Goal: Task Accomplishment & Management: Manage account settings

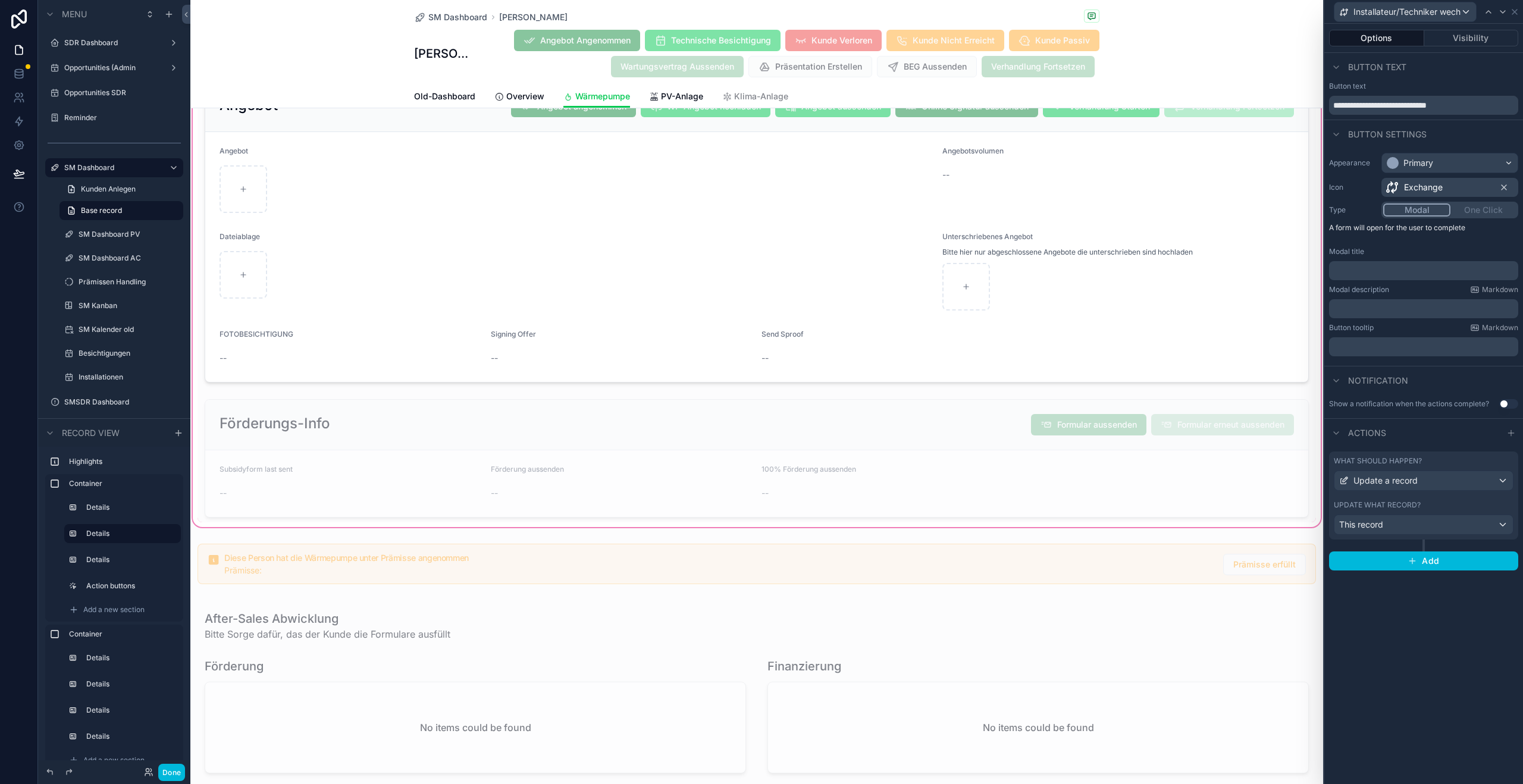
scroll to position [2032, 0]
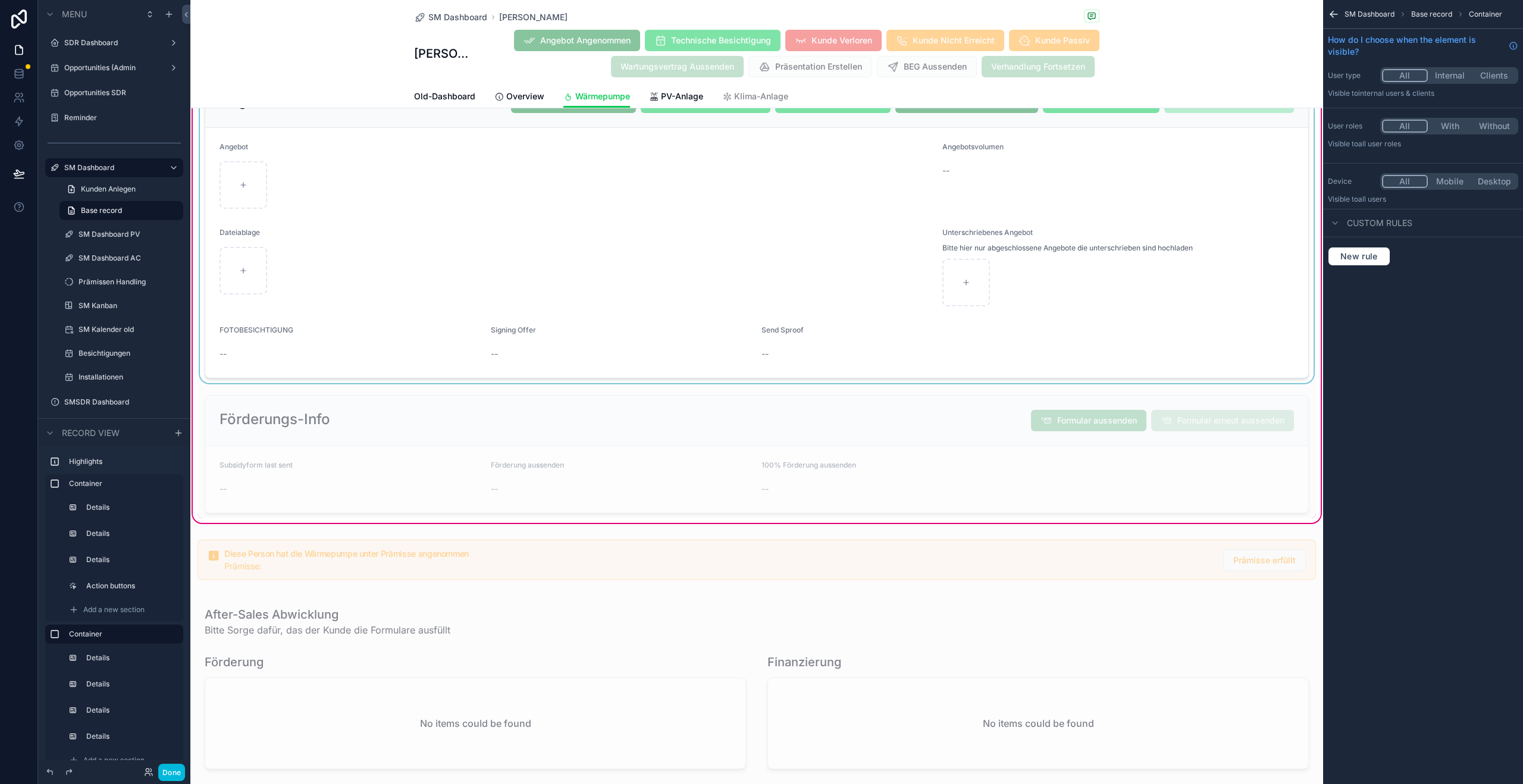
click at [992, 287] on div "scrollable content" at bounding box center [757, 227] width 1119 height 311
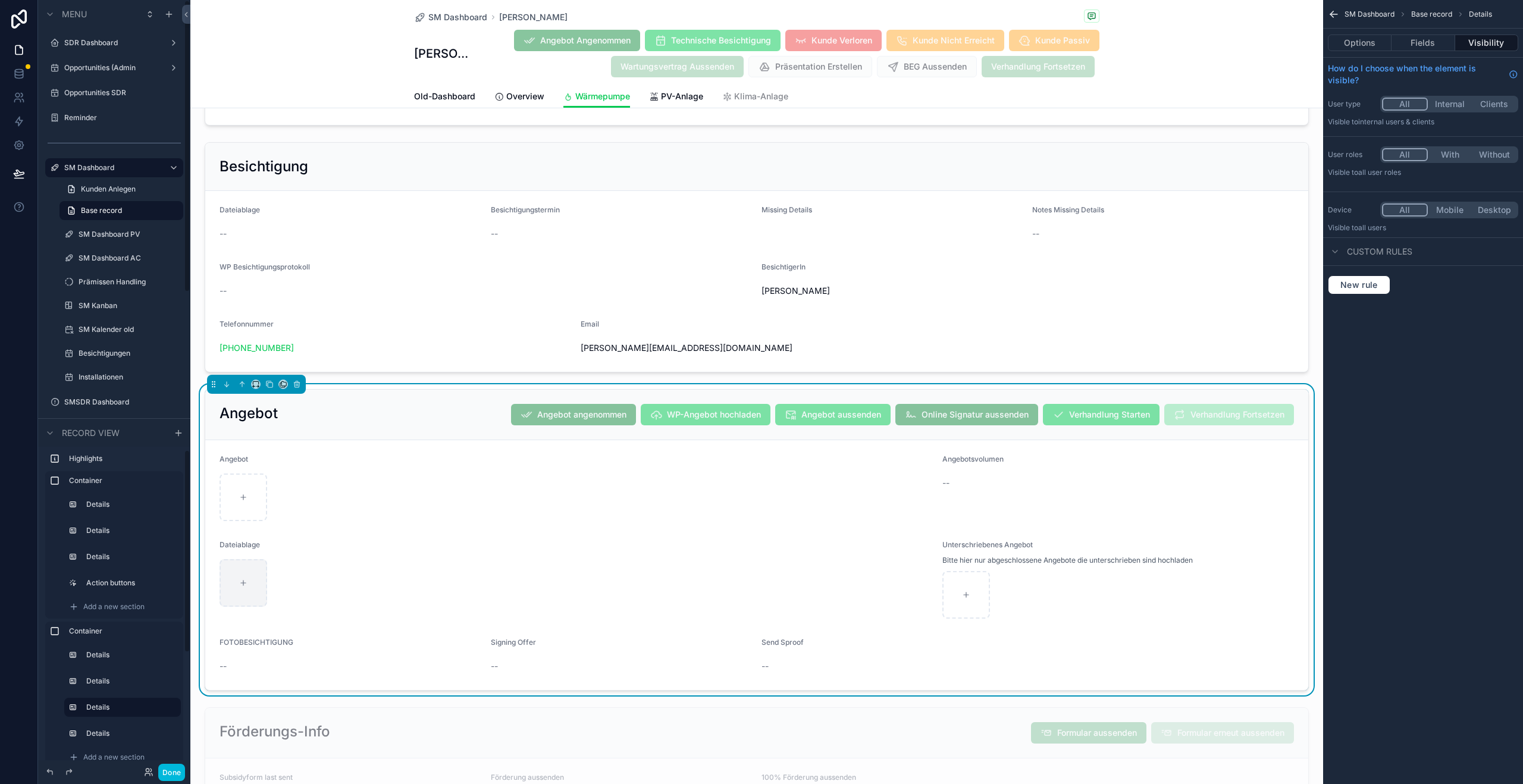
scroll to position [6, 0]
click at [436, 21] on span "SM Dashboard" at bounding box center [458, 17] width 59 height 12
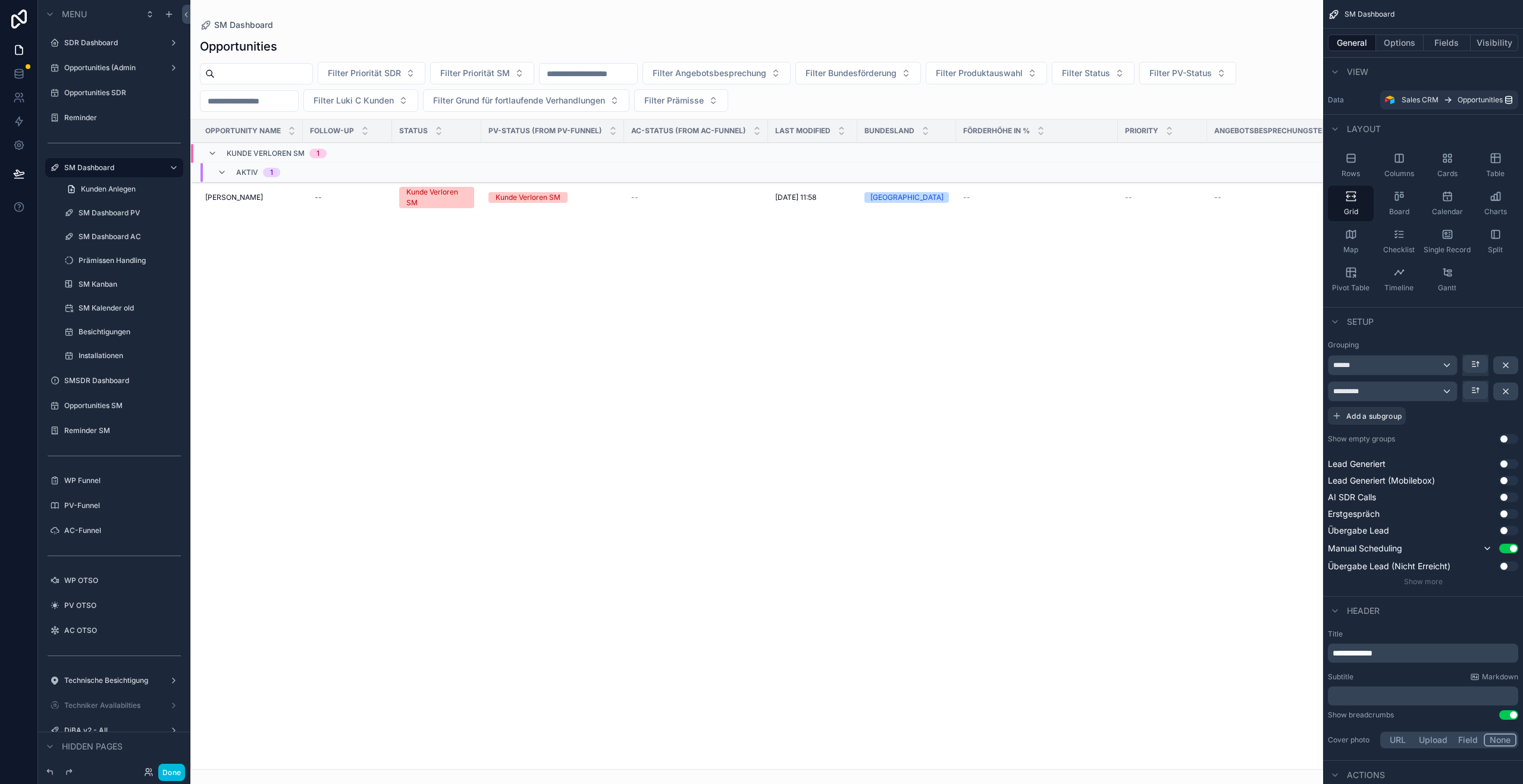
click at [154, 774] on div "Done" at bounding box center [162, 772] width 47 height 17
click at [150, 774] on icon at bounding box center [149, 772] width 9 height 9
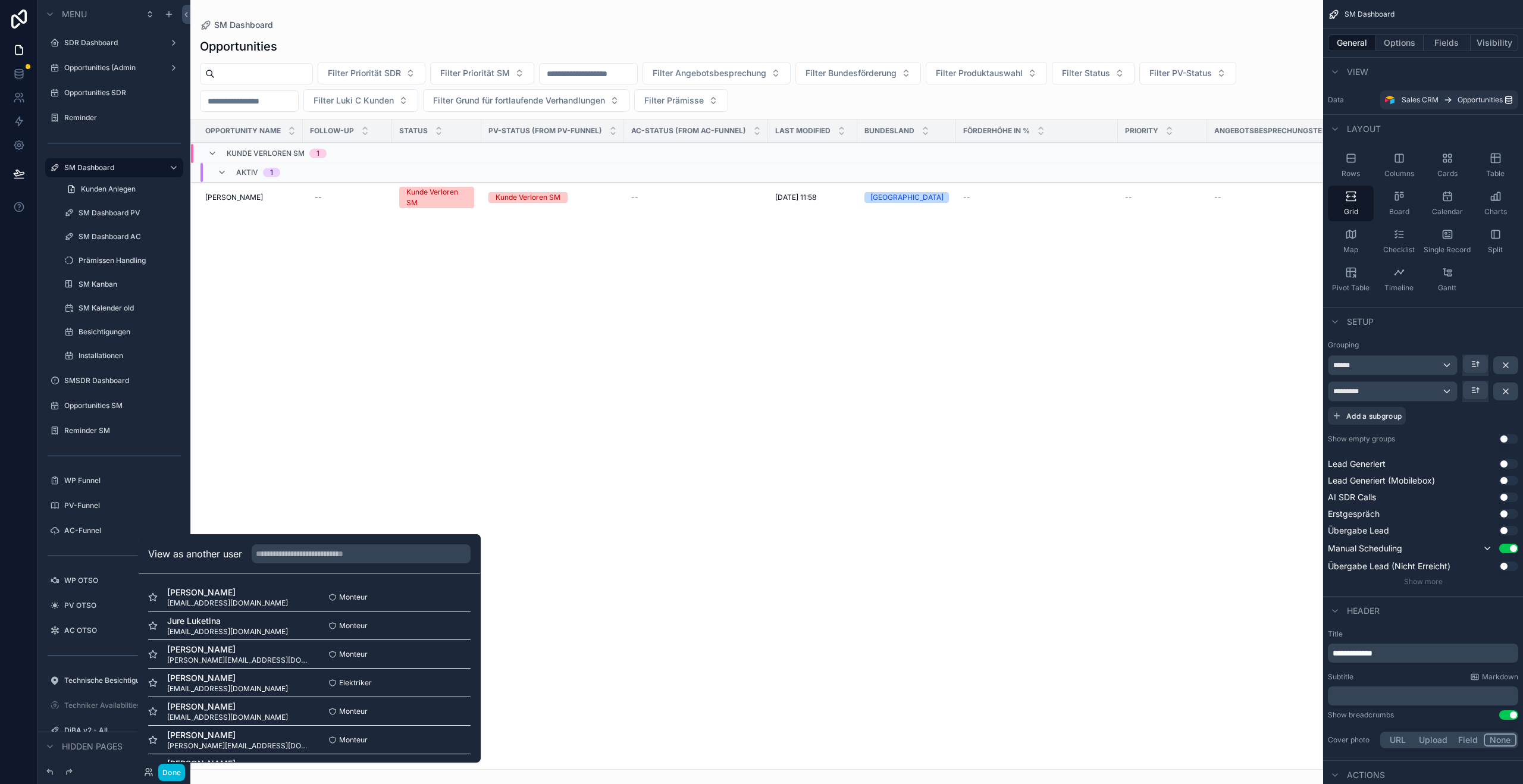
click at [297, 563] on div "View as another user" at bounding box center [310, 554] width 342 height 39
click at [305, 558] on input "text" at bounding box center [361, 553] width 219 height 19
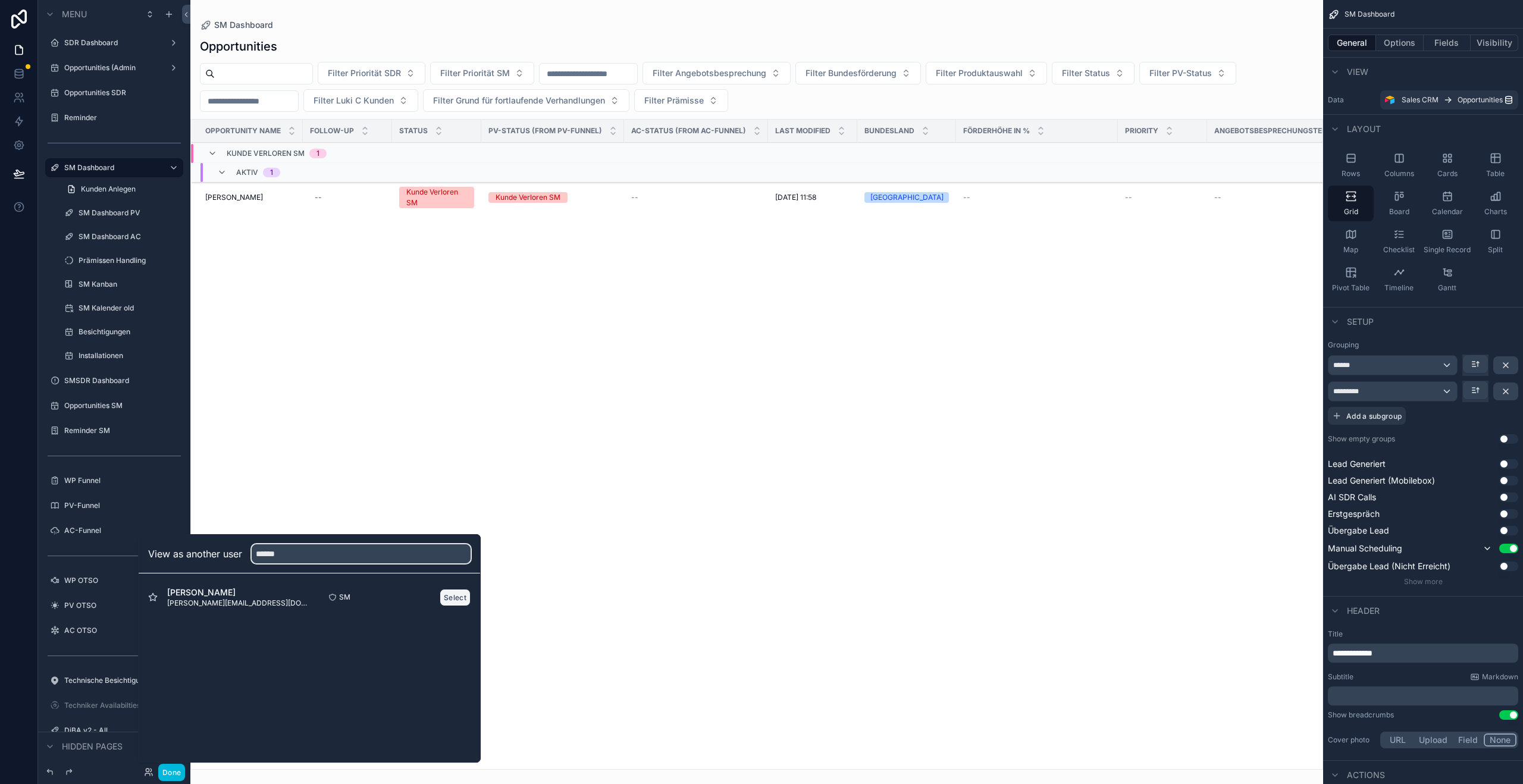
type input "******"
click at [450, 598] on button "Select" at bounding box center [455, 597] width 31 height 17
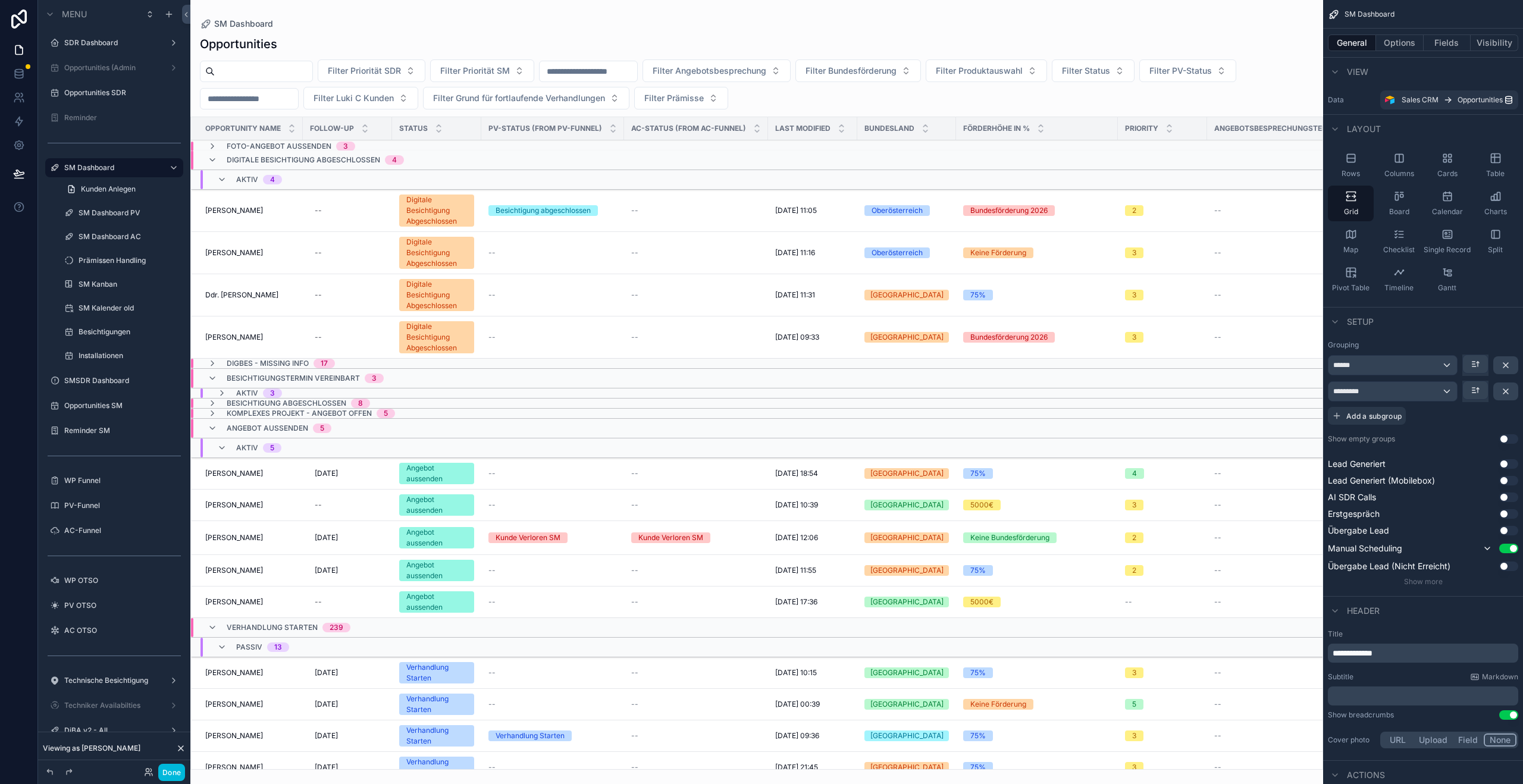
click at [260, 73] on input "scrollable content" at bounding box center [263, 71] width 97 height 17
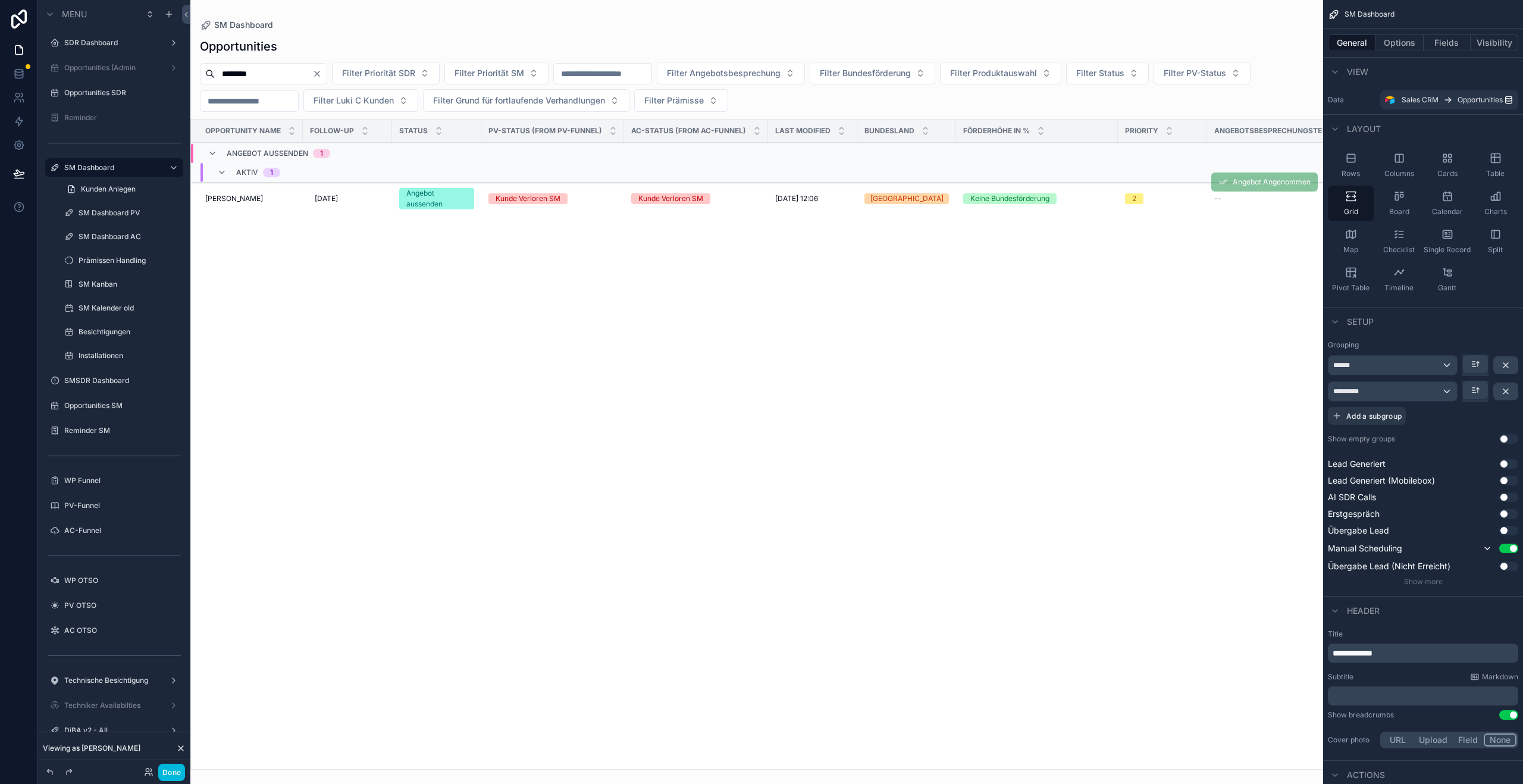
type input "********"
click at [239, 202] on span "[PERSON_NAME]" at bounding box center [234, 198] width 58 height 9
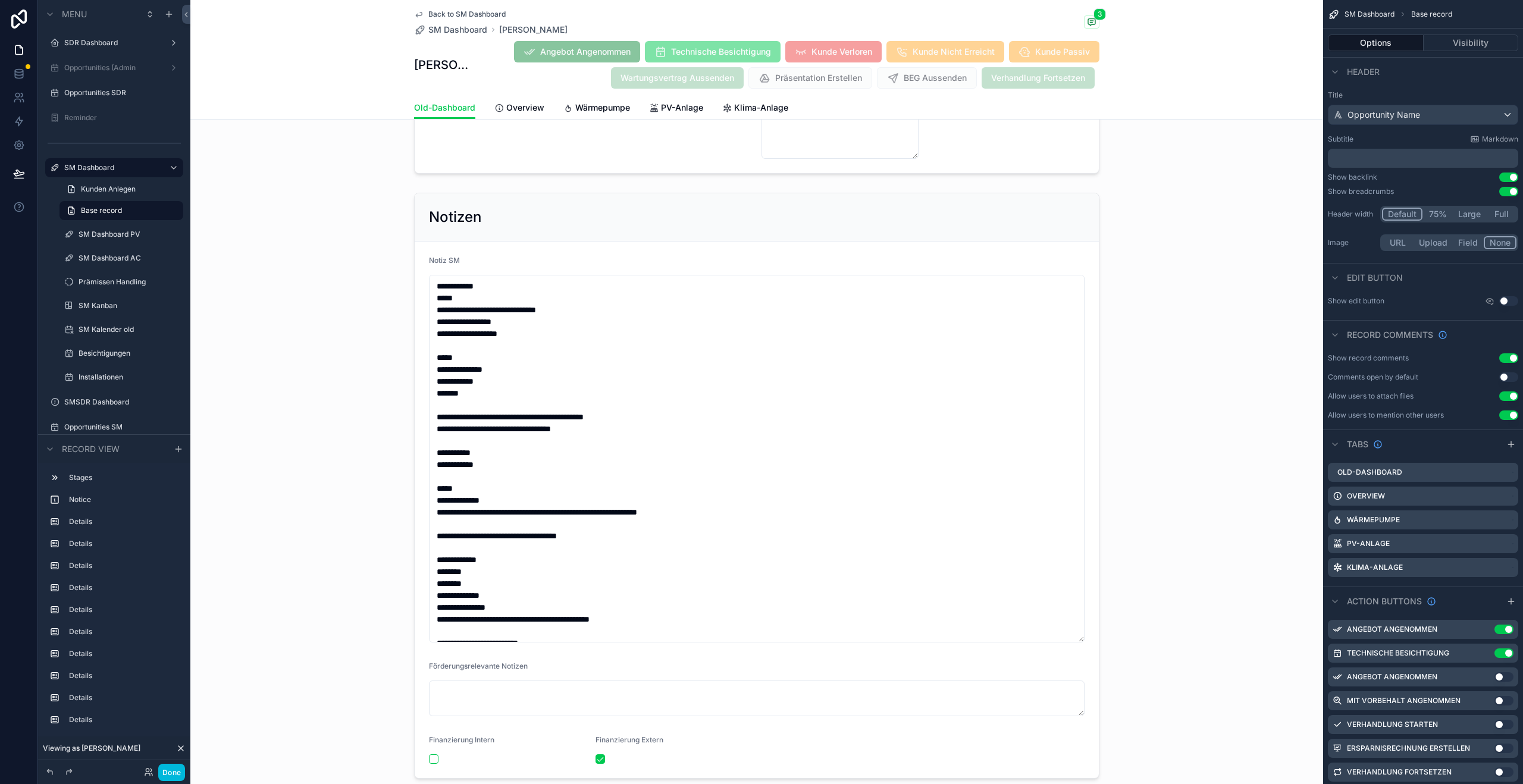
scroll to position [2104, 0]
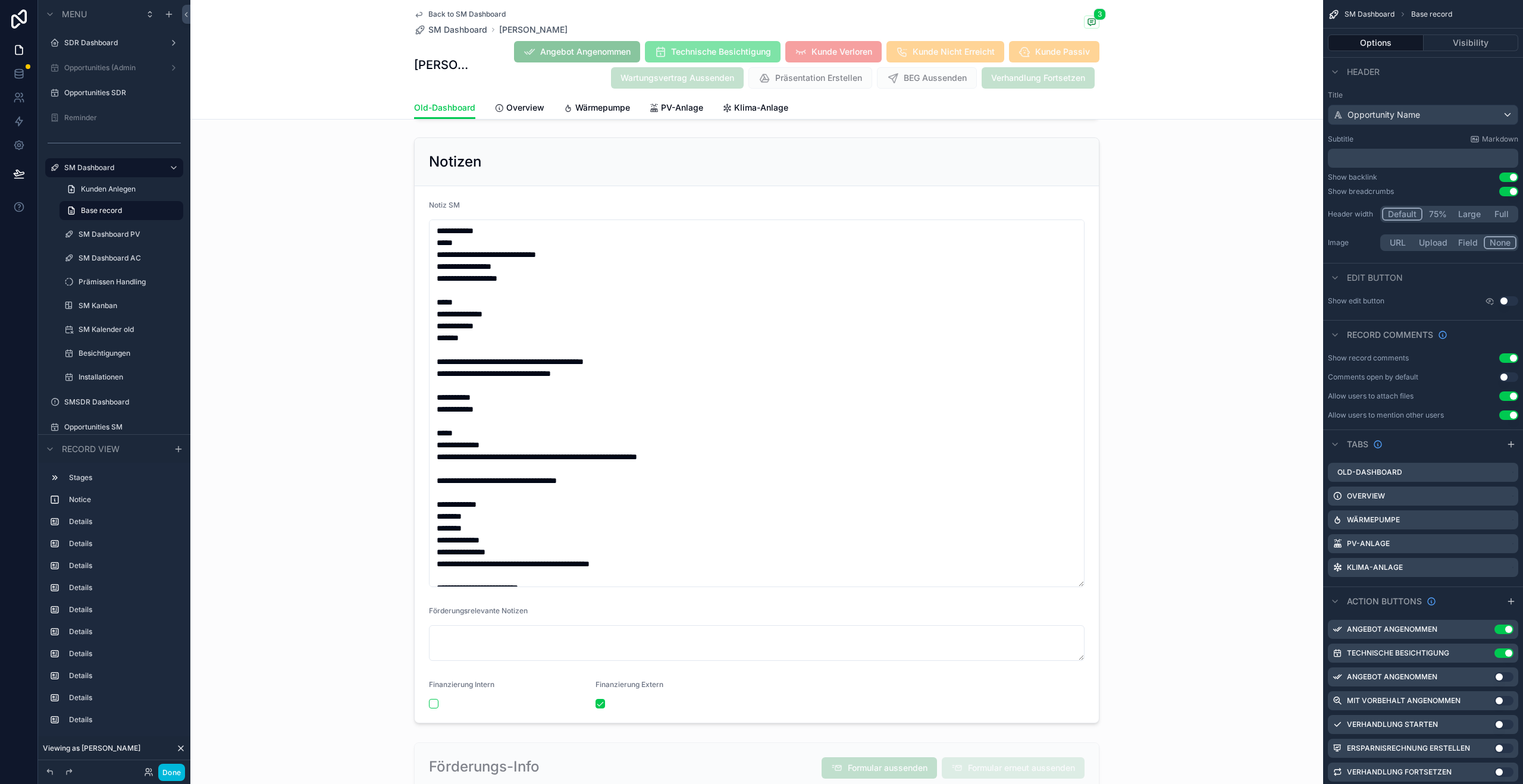
click at [572, 108] on div "Wärmepumpe" at bounding box center [597, 107] width 67 height 12
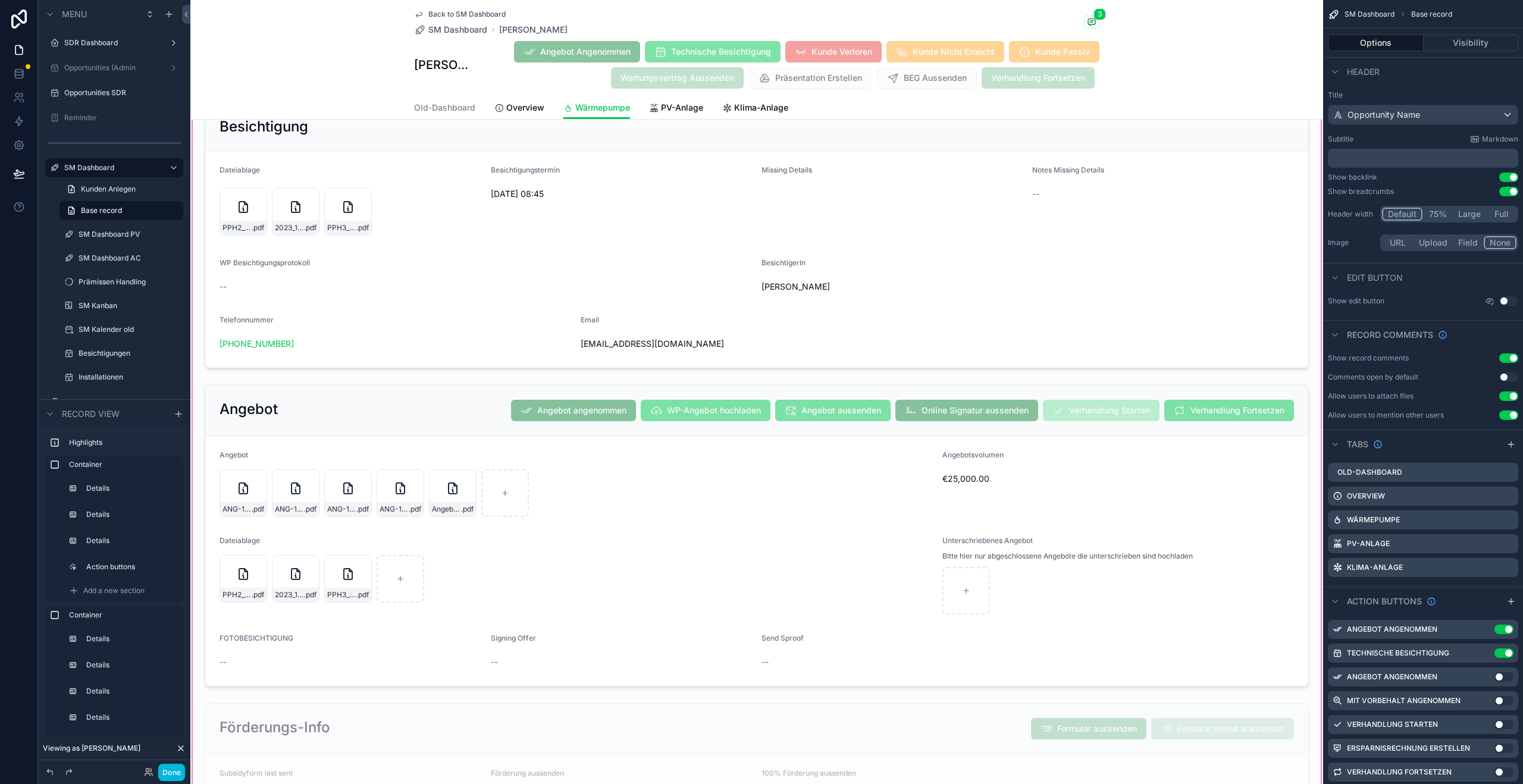
scroll to position [2735, 0]
click at [172, 766] on button "Done" at bounding box center [171, 772] width 27 height 17
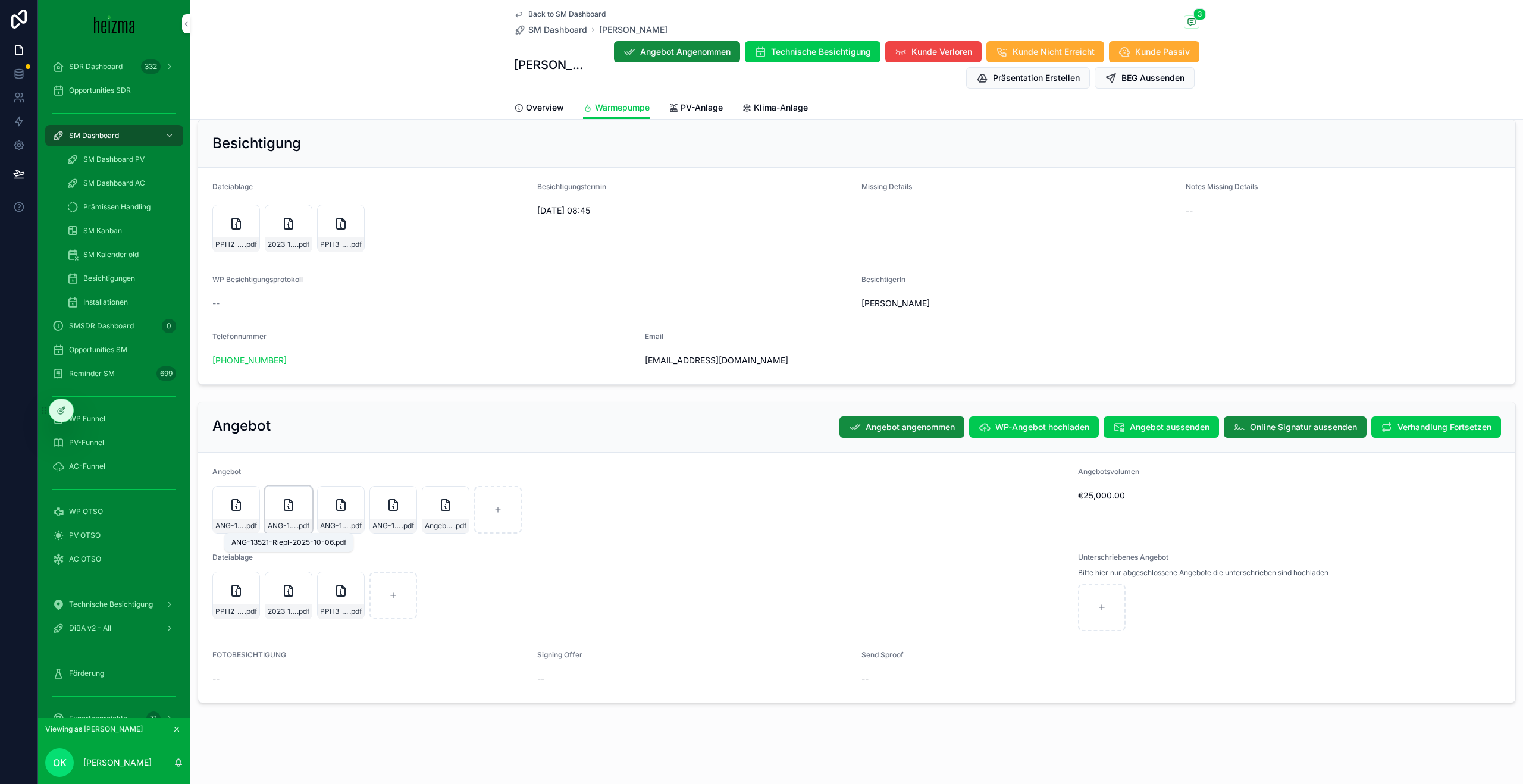
scroll to position [2694, 0]
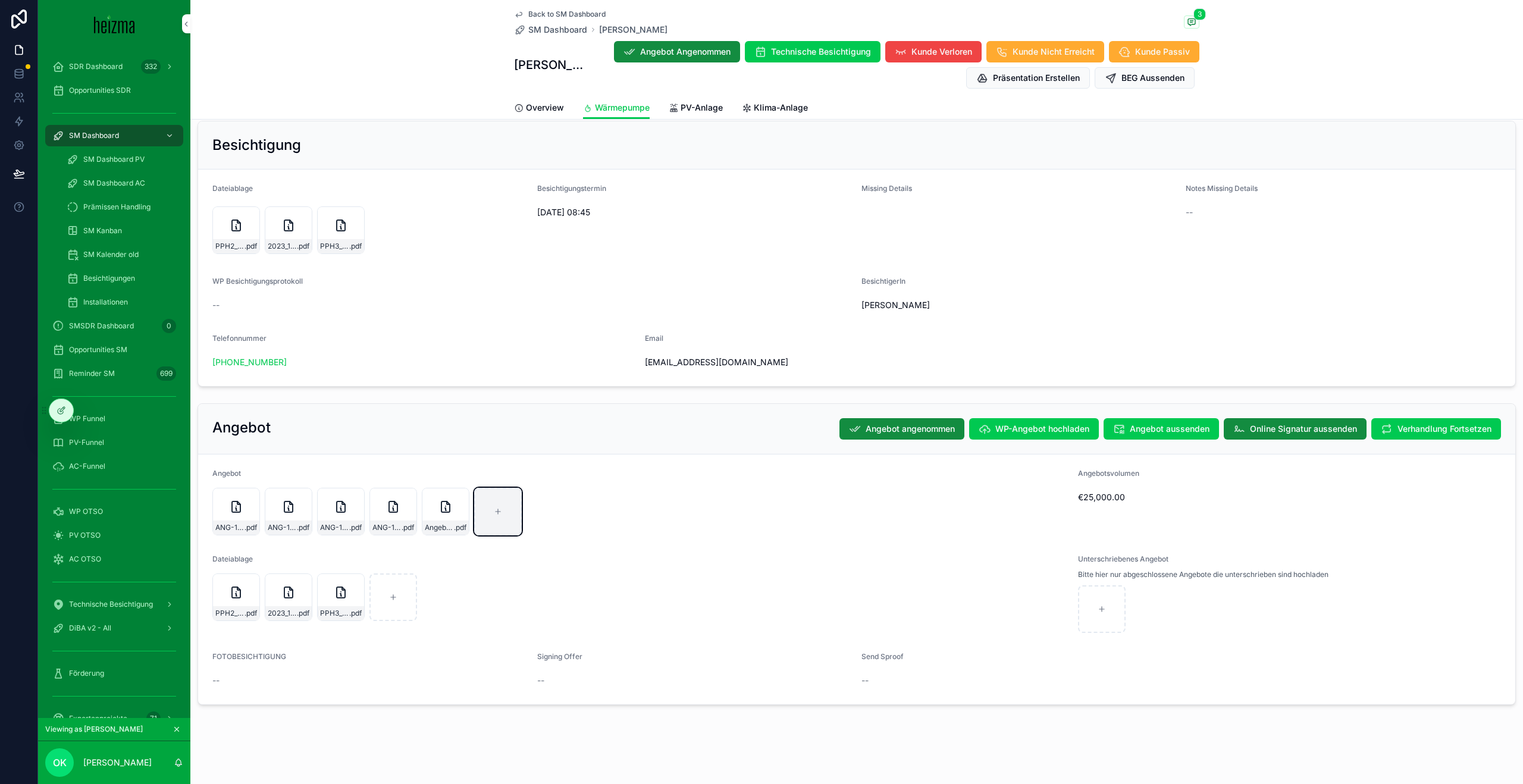
click at [504, 520] on div "scrollable content" at bounding box center [498, 511] width 47 height 47
click at [61, 413] on icon at bounding box center [61, 410] width 9 height 9
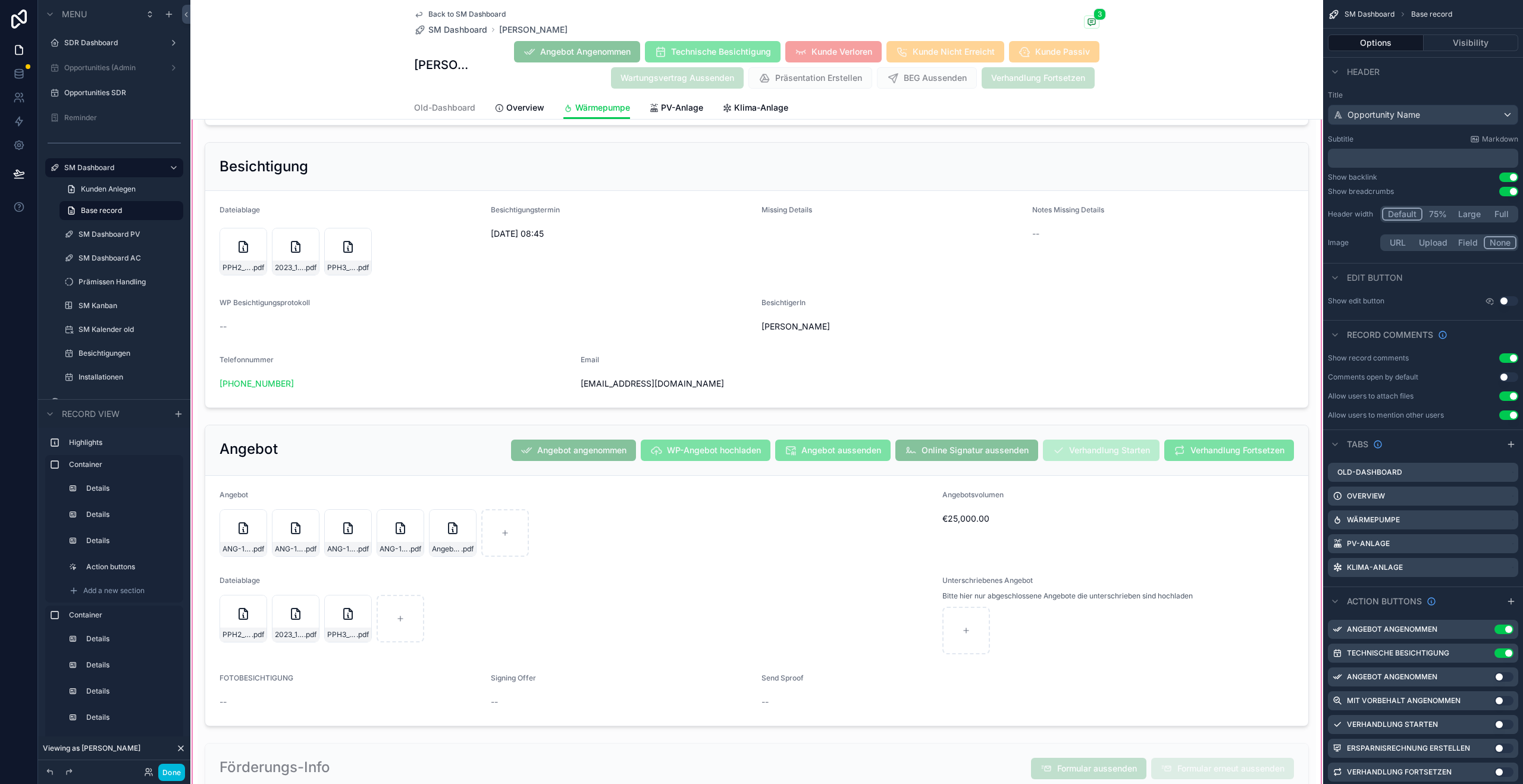
click at [384, 474] on div "scrollable content" at bounding box center [757, 179] width 1133 height 1388
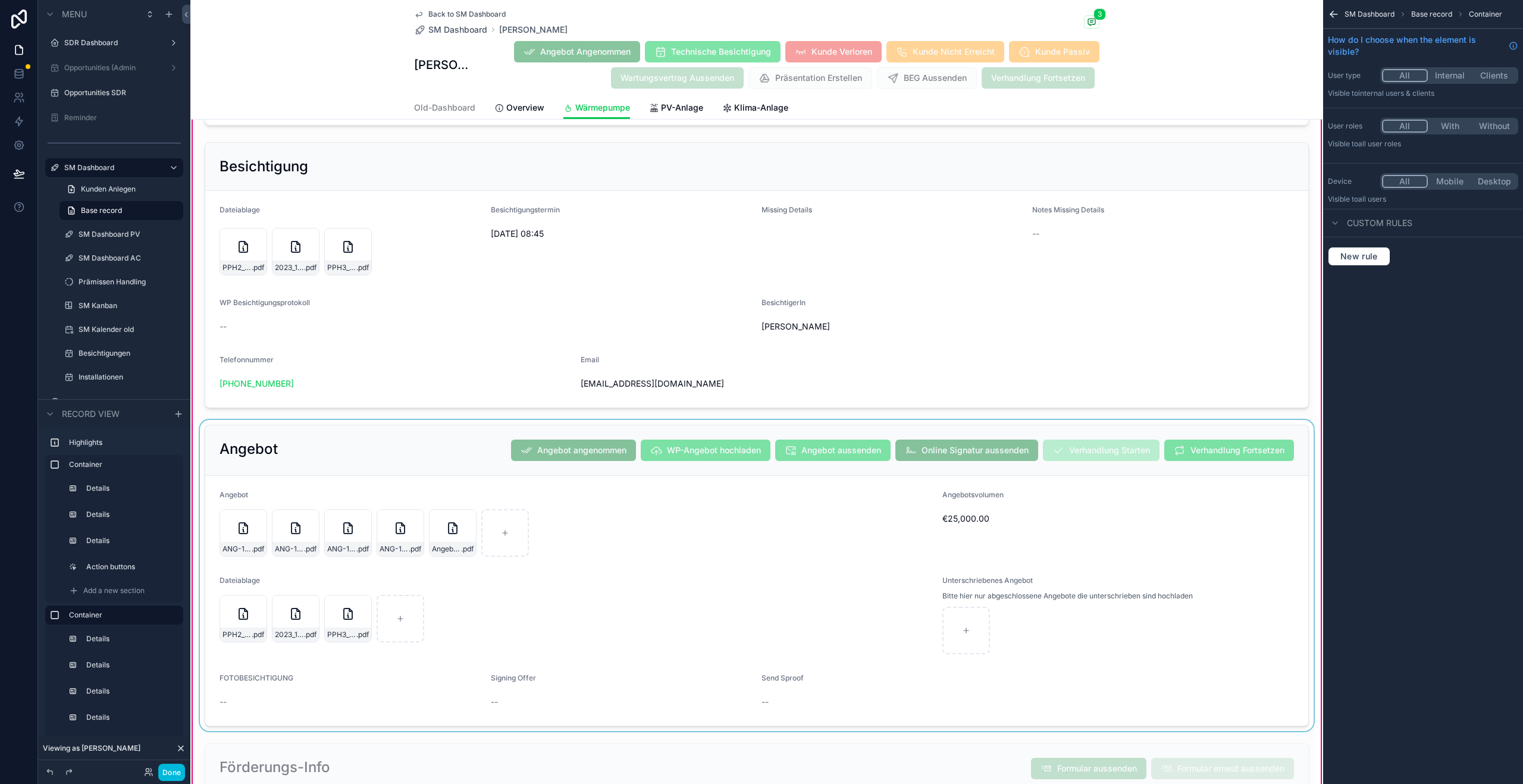
click at [361, 467] on div "scrollable content" at bounding box center [757, 575] width 1119 height 311
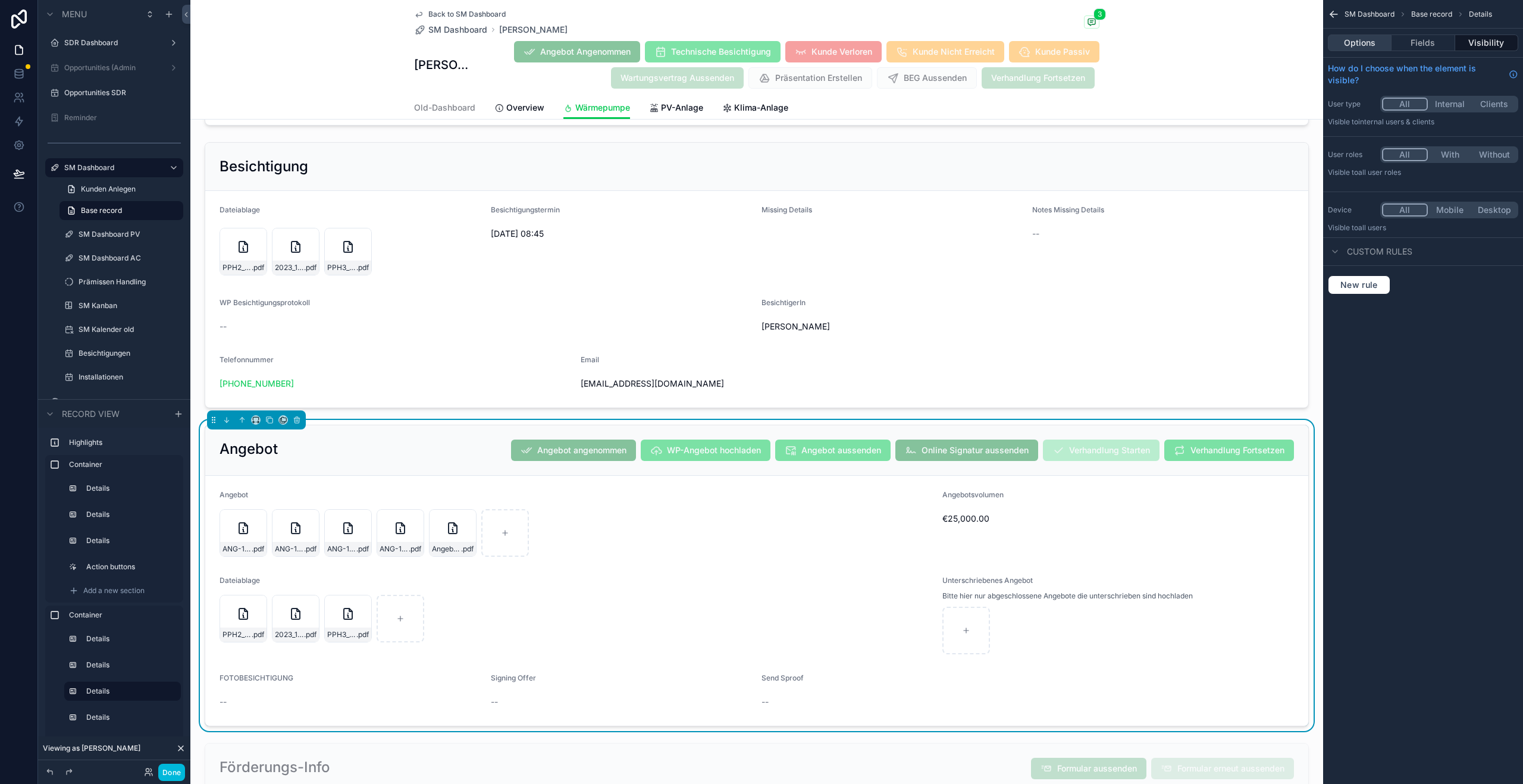
drag, startPoint x: 1413, startPoint y: 45, endPoint x: 1374, endPoint y: 47, distance: 39.1
click at [1413, 45] on button "Fields" at bounding box center [1423, 43] width 63 height 17
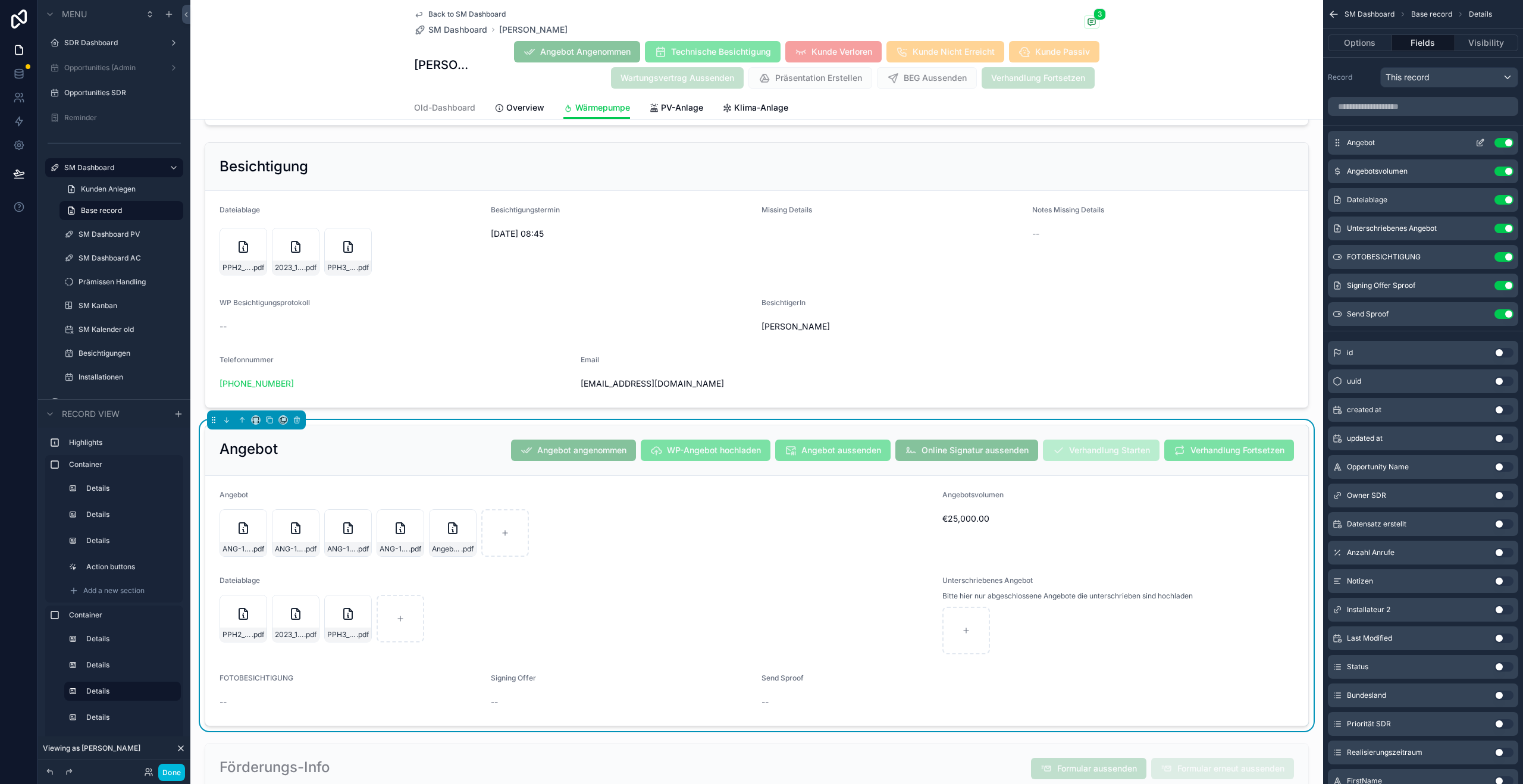
click at [1480, 142] on icon "scrollable content" at bounding box center [1480, 142] width 9 height 9
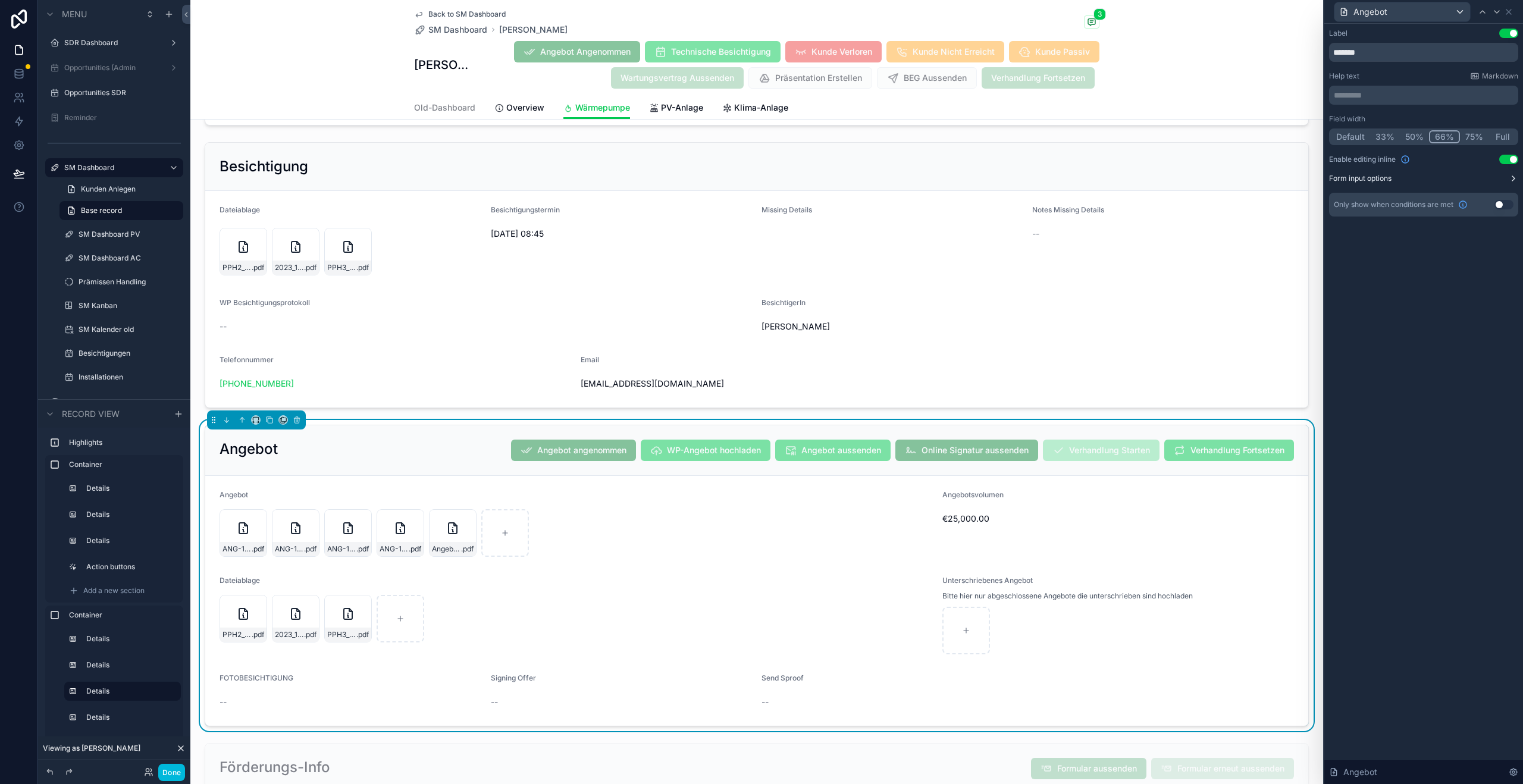
click at [1466, 179] on button "Form input options" at bounding box center [1424, 178] width 189 height 9
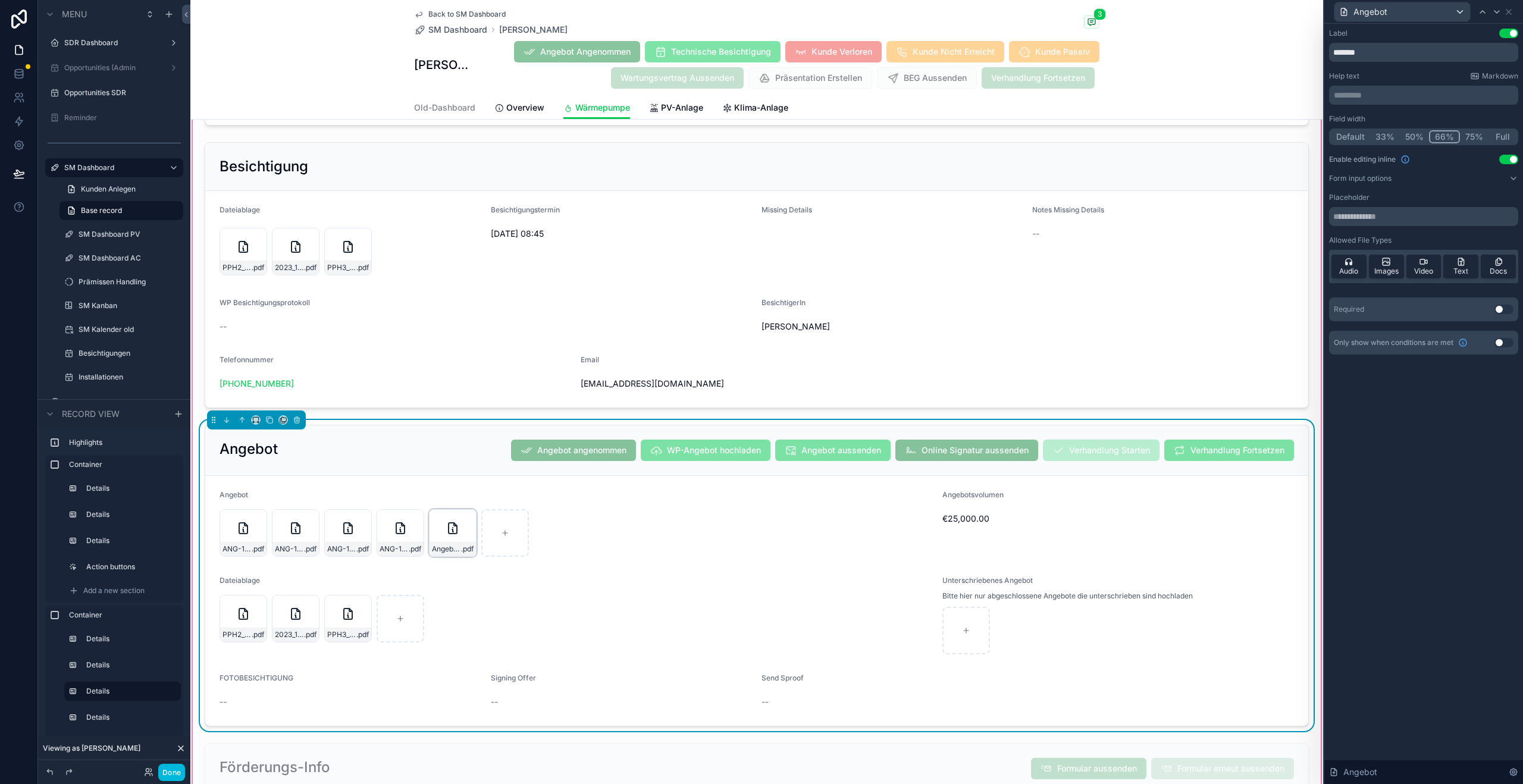
click at [460, 535] on div "Angebot-ANG-342-Riepl-03-10-2025 .pdf" at bounding box center [453, 533] width 47 height 47
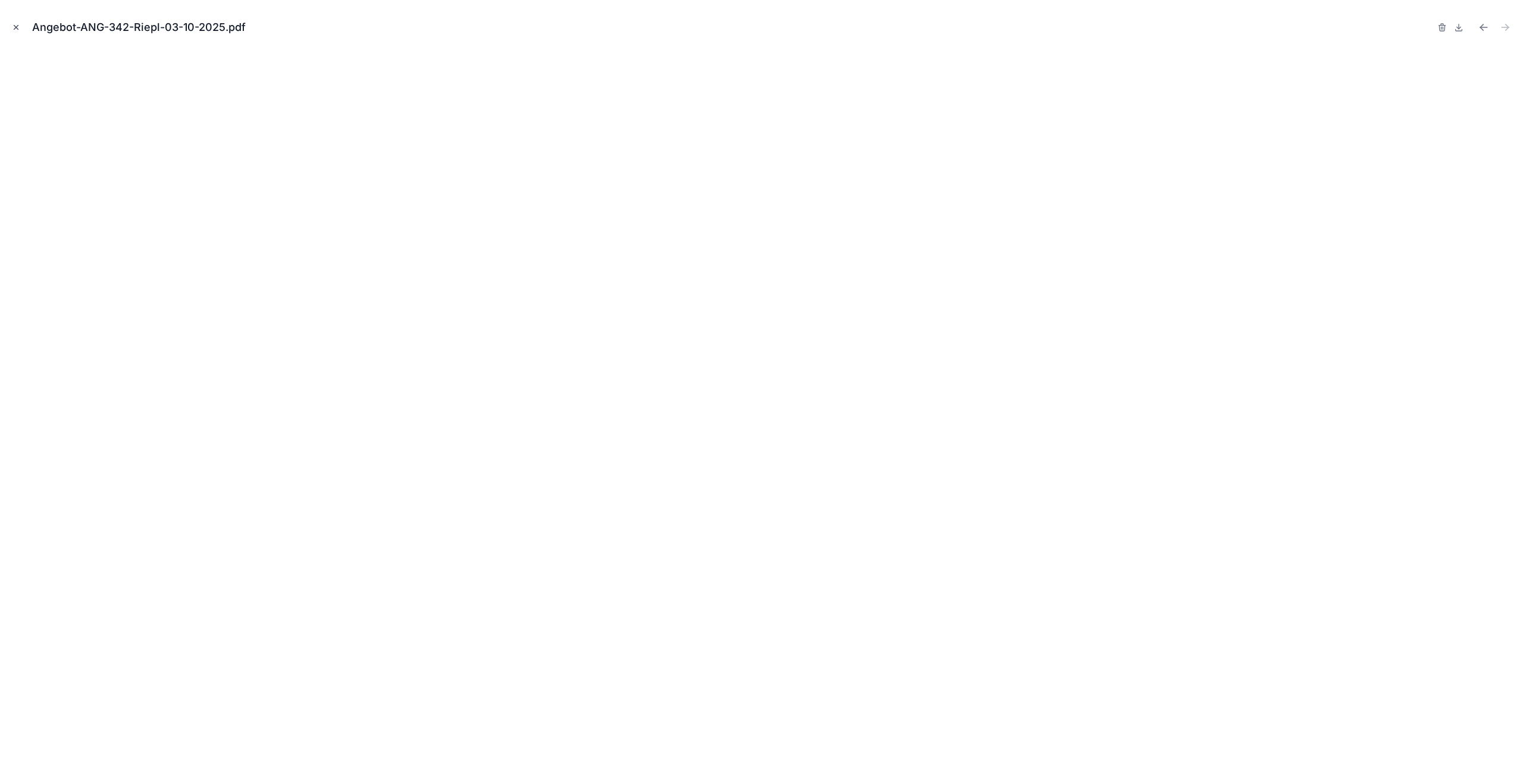
click at [12, 27] on icon "Close modal" at bounding box center [16, 28] width 9 height 9
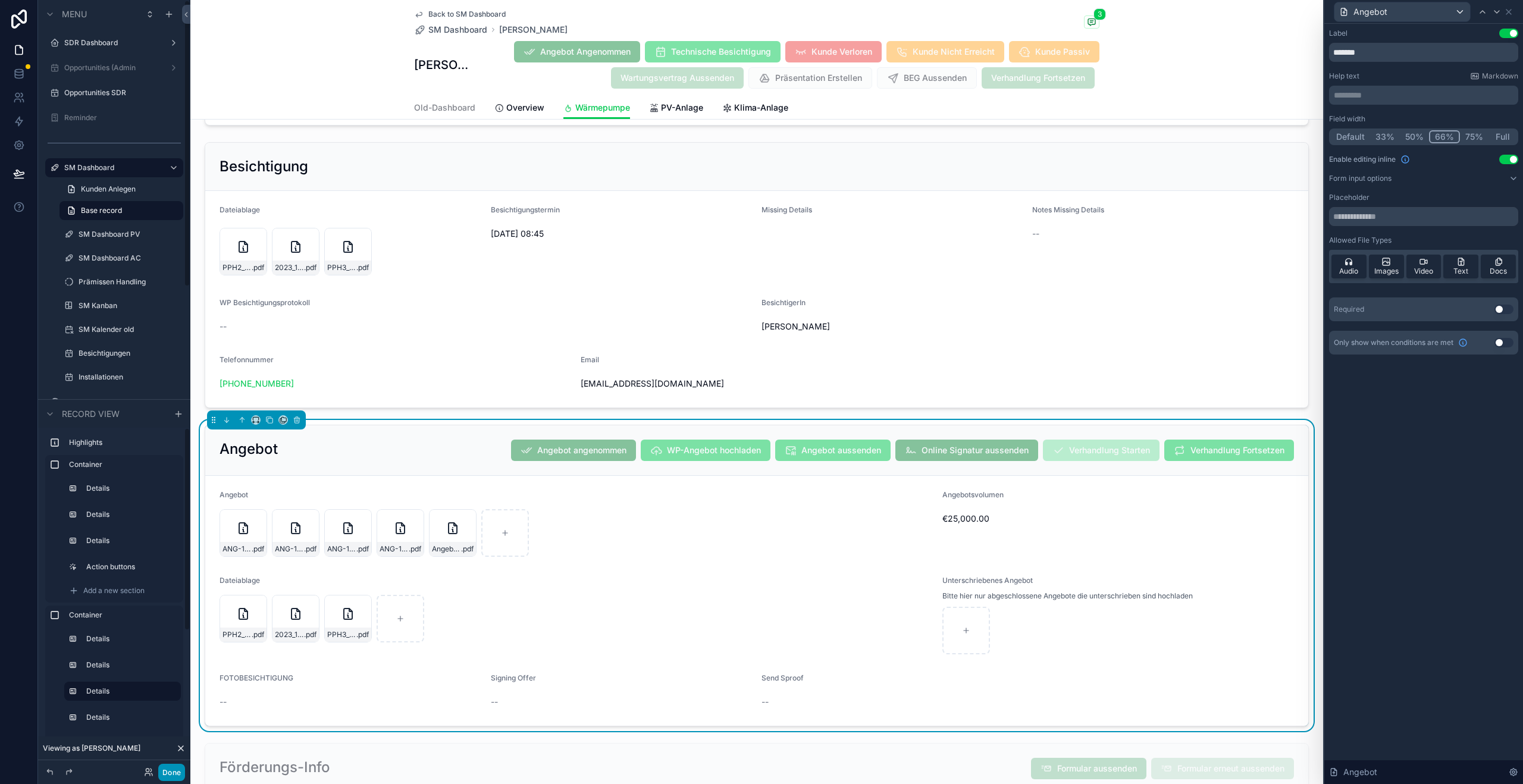
click at [171, 764] on button "Done" at bounding box center [171, 772] width 27 height 17
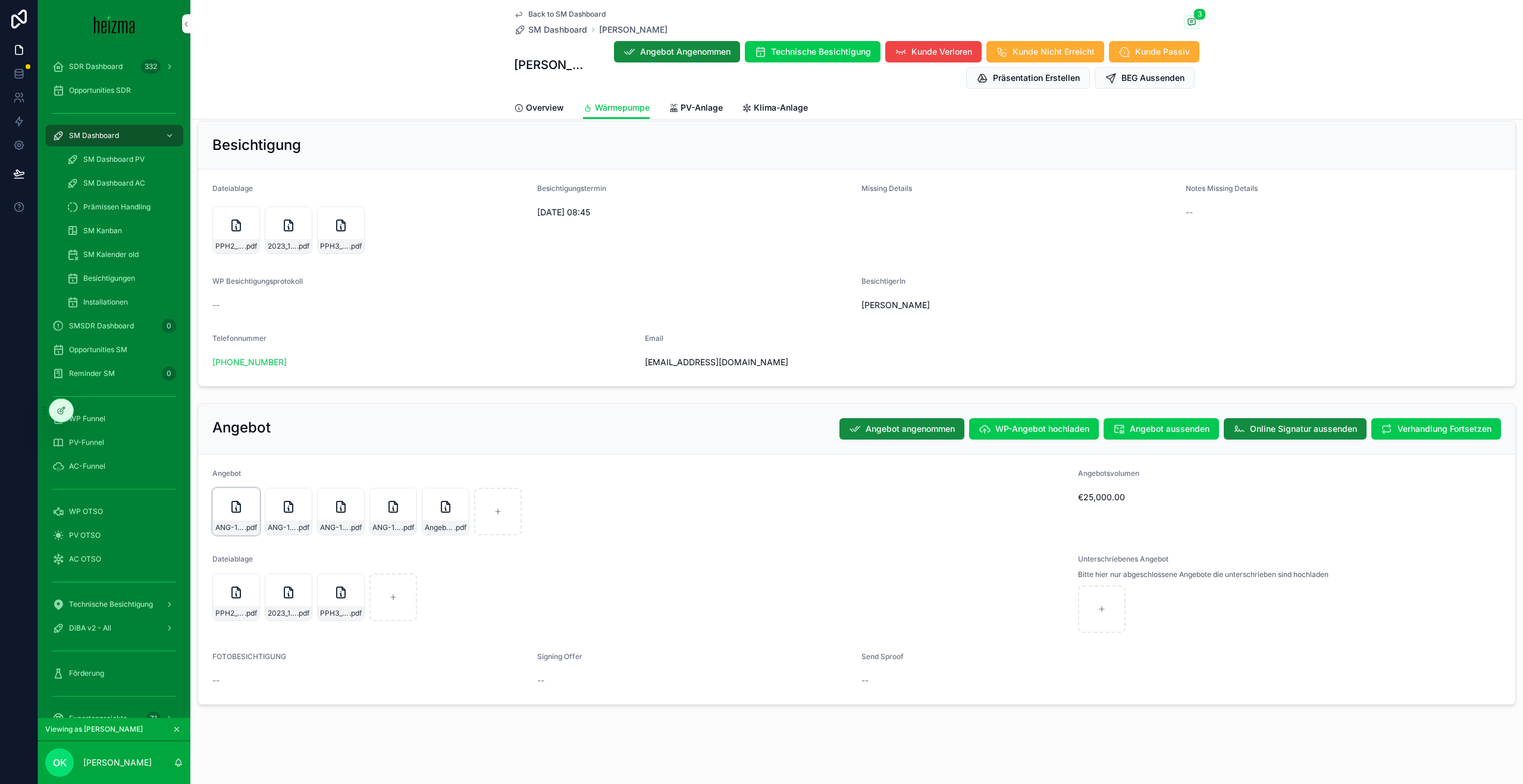
click at [239, 502] on icon "scrollable content" at bounding box center [236, 507] width 9 height 10
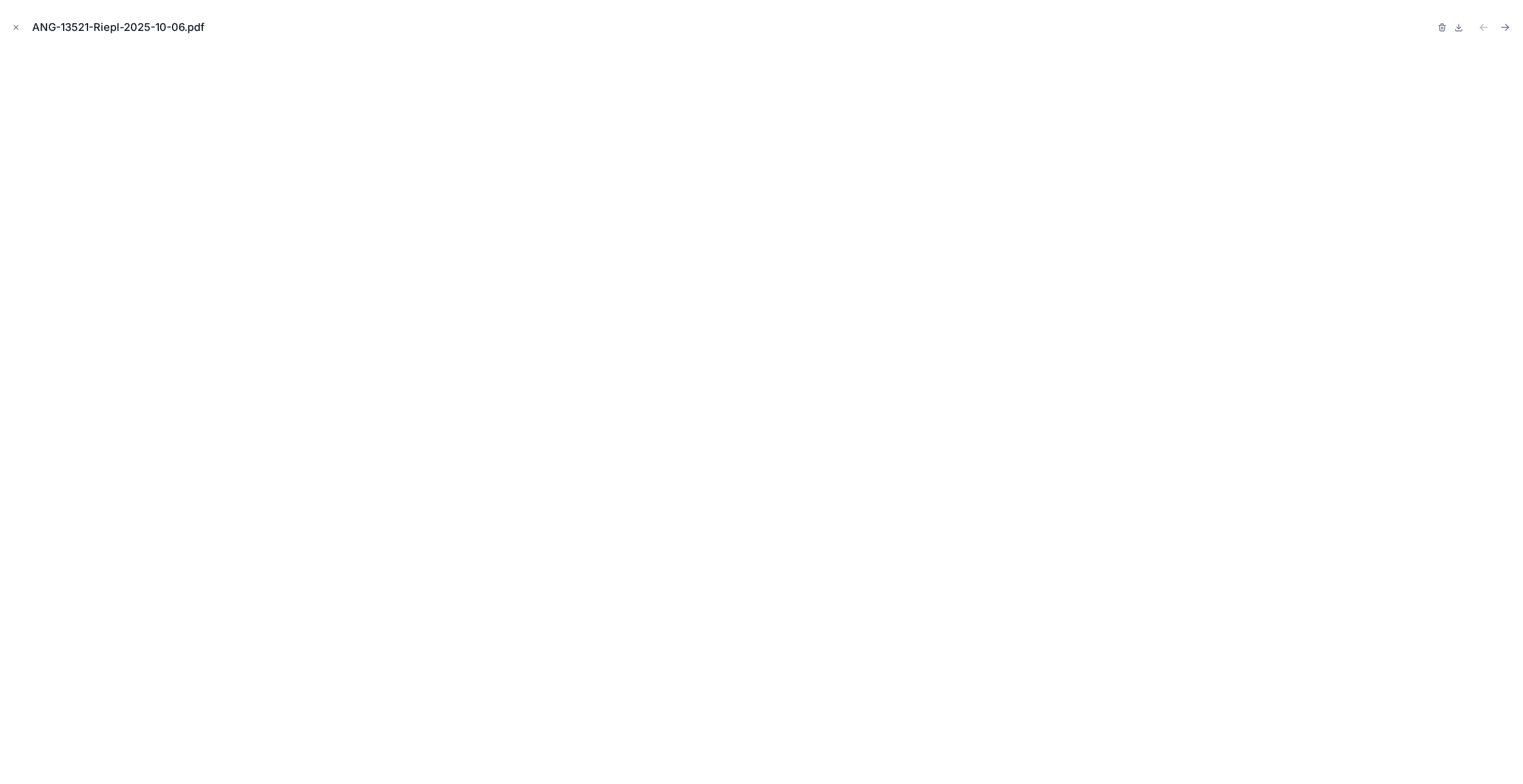
drag, startPoint x: 18, startPoint y: 25, endPoint x: 20, endPoint y: 49, distance: 24.1
click at [18, 25] on icon "Close modal" at bounding box center [16, 28] width 9 height 9
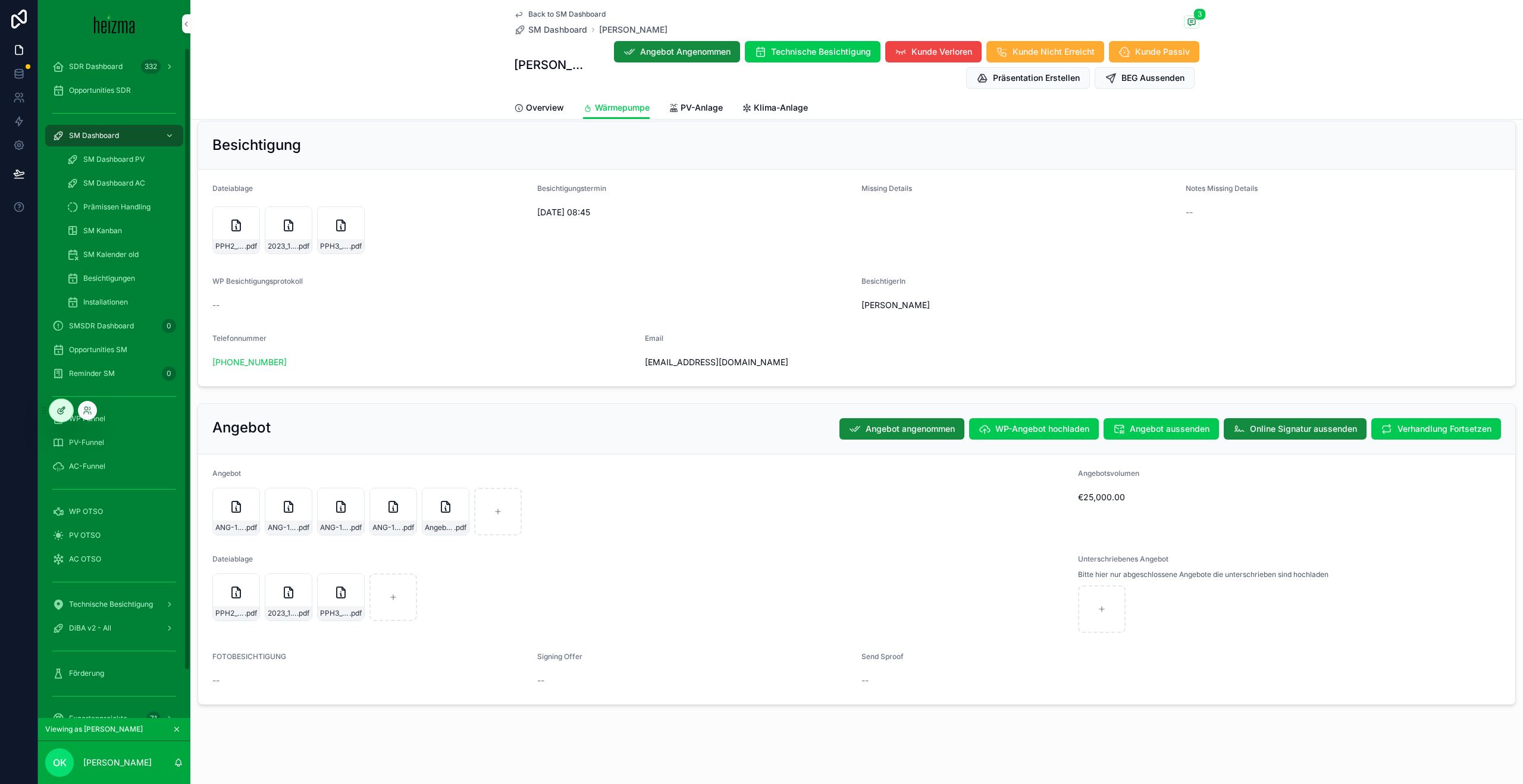
click at [60, 409] on icon at bounding box center [62, 409] width 5 height 5
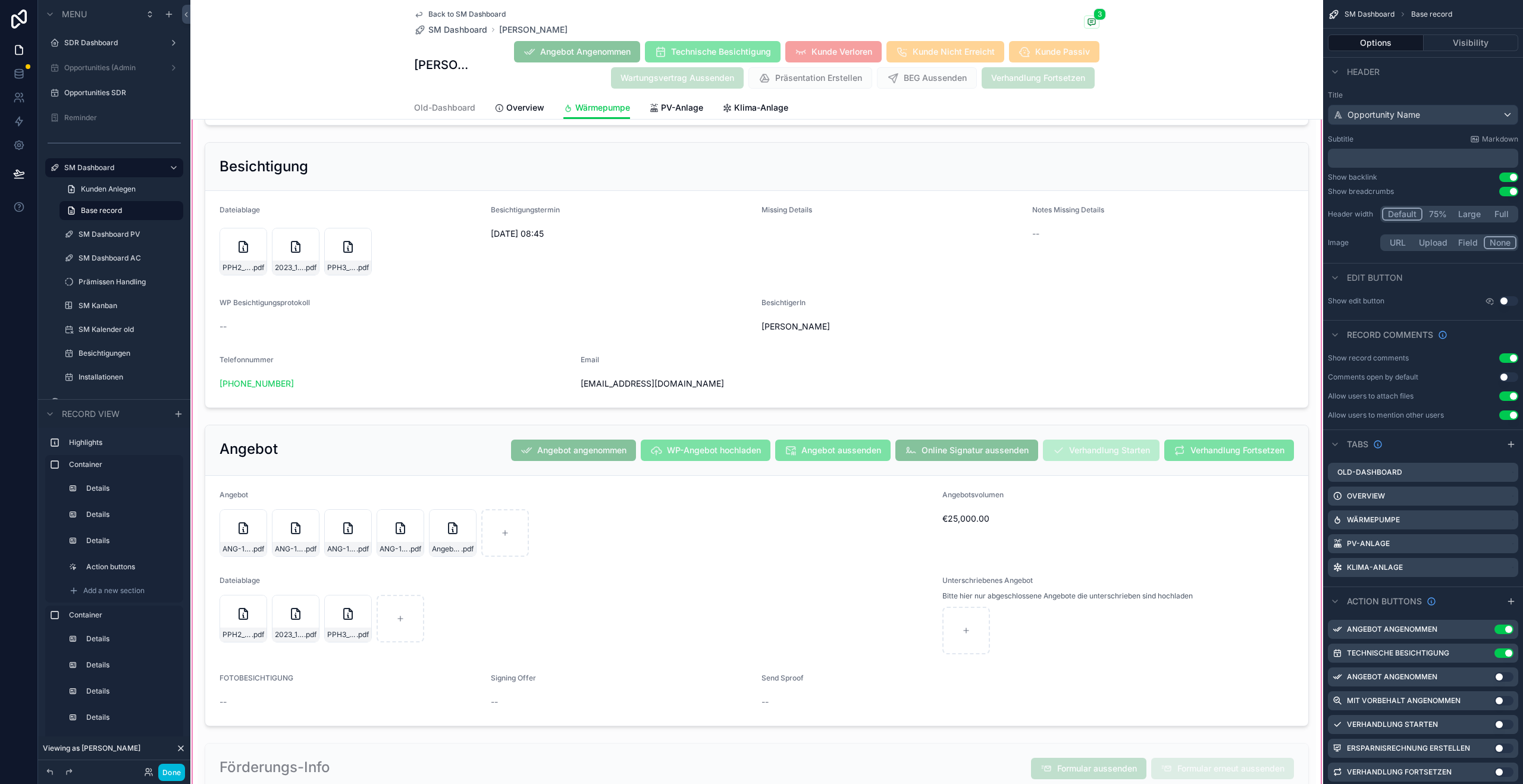
click at [460, 488] on div "scrollable content" at bounding box center [757, 179] width 1133 height 1388
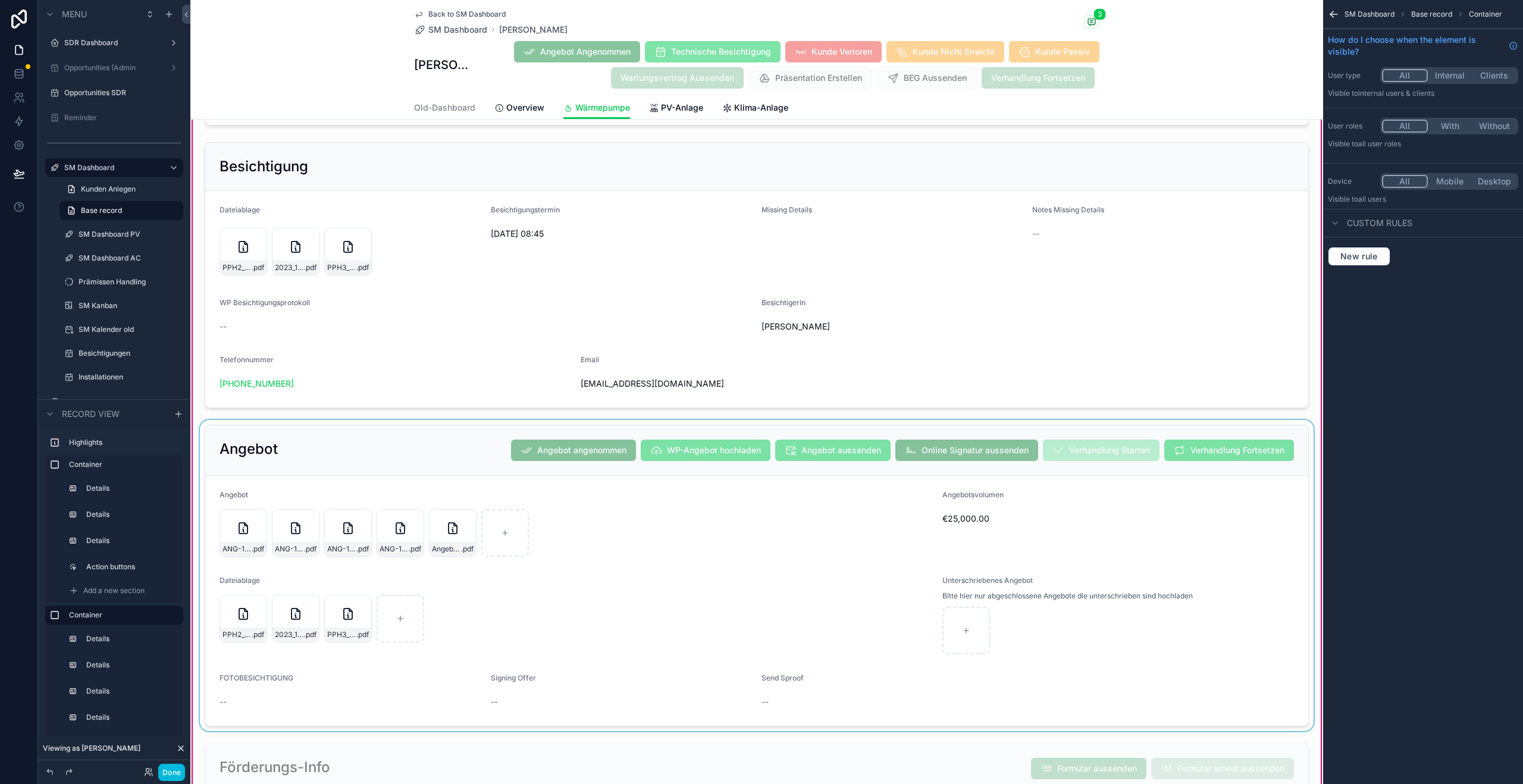
click at [248, 480] on div "scrollable content" at bounding box center [757, 575] width 1119 height 311
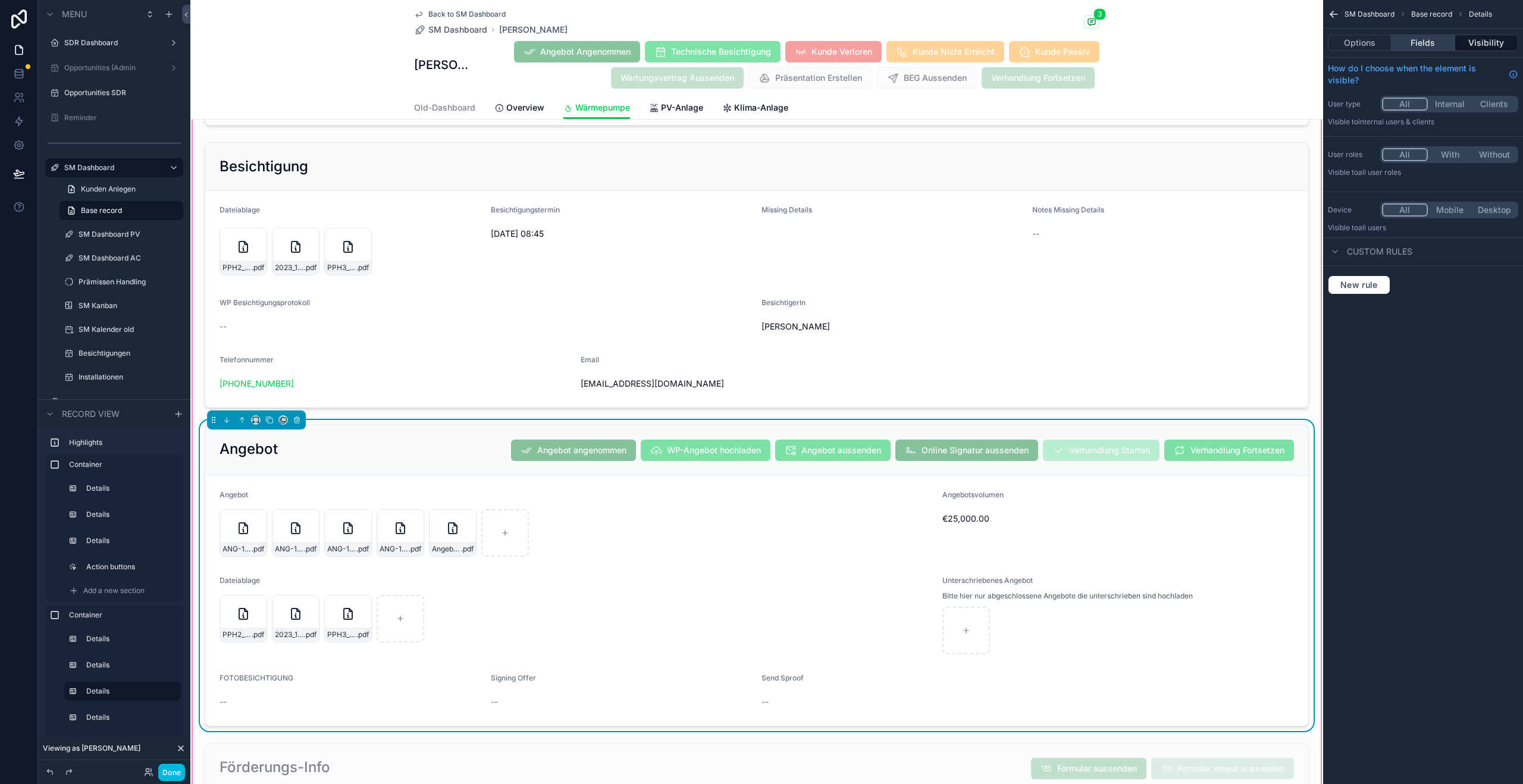
click at [1431, 36] on button "Fields" at bounding box center [1423, 43] width 63 height 17
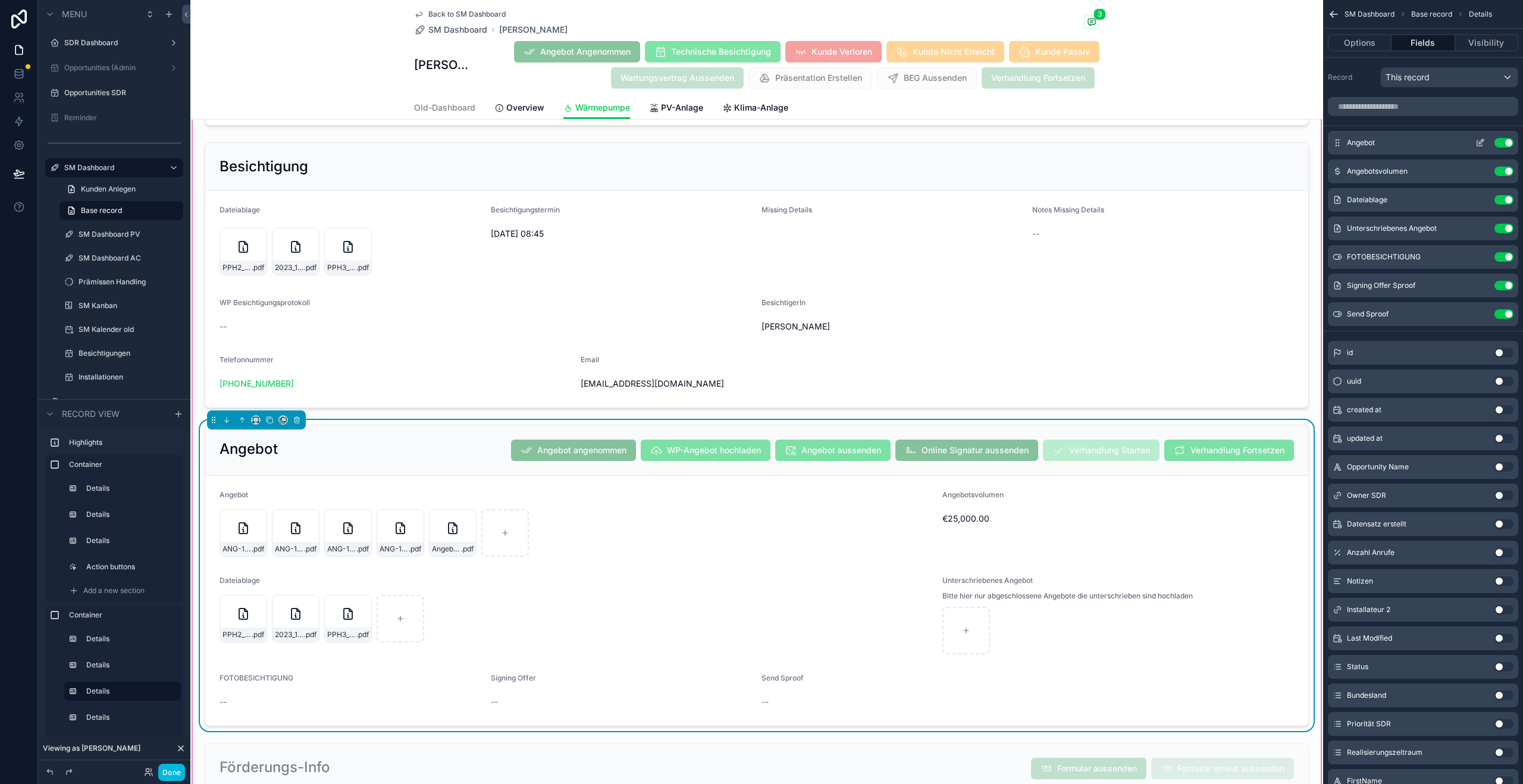
click at [1483, 144] on icon "scrollable content" at bounding box center [1480, 142] width 9 height 9
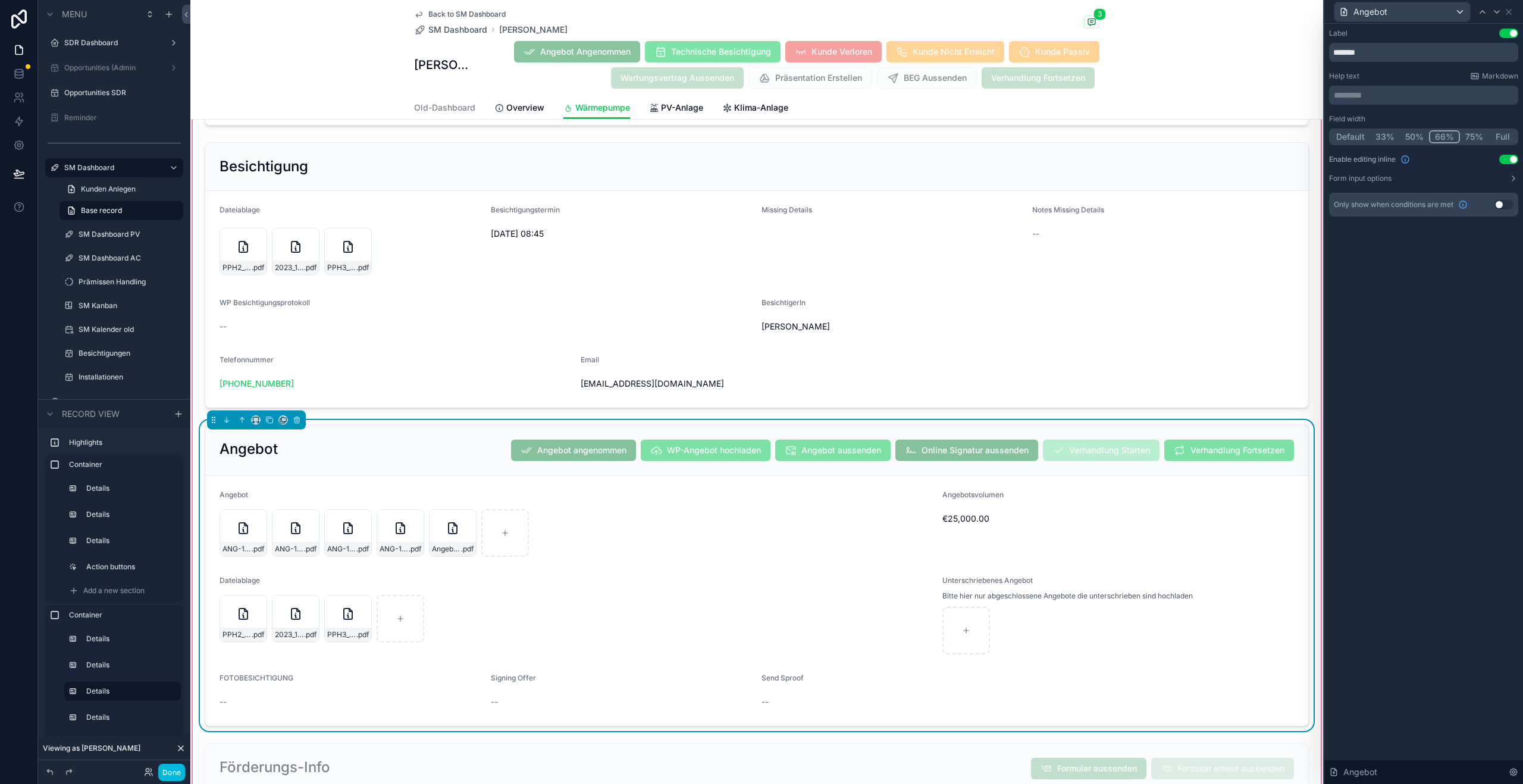
click at [1507, 156] on button "Use setting" at bounding box center [1509, 159] width 19 height 9
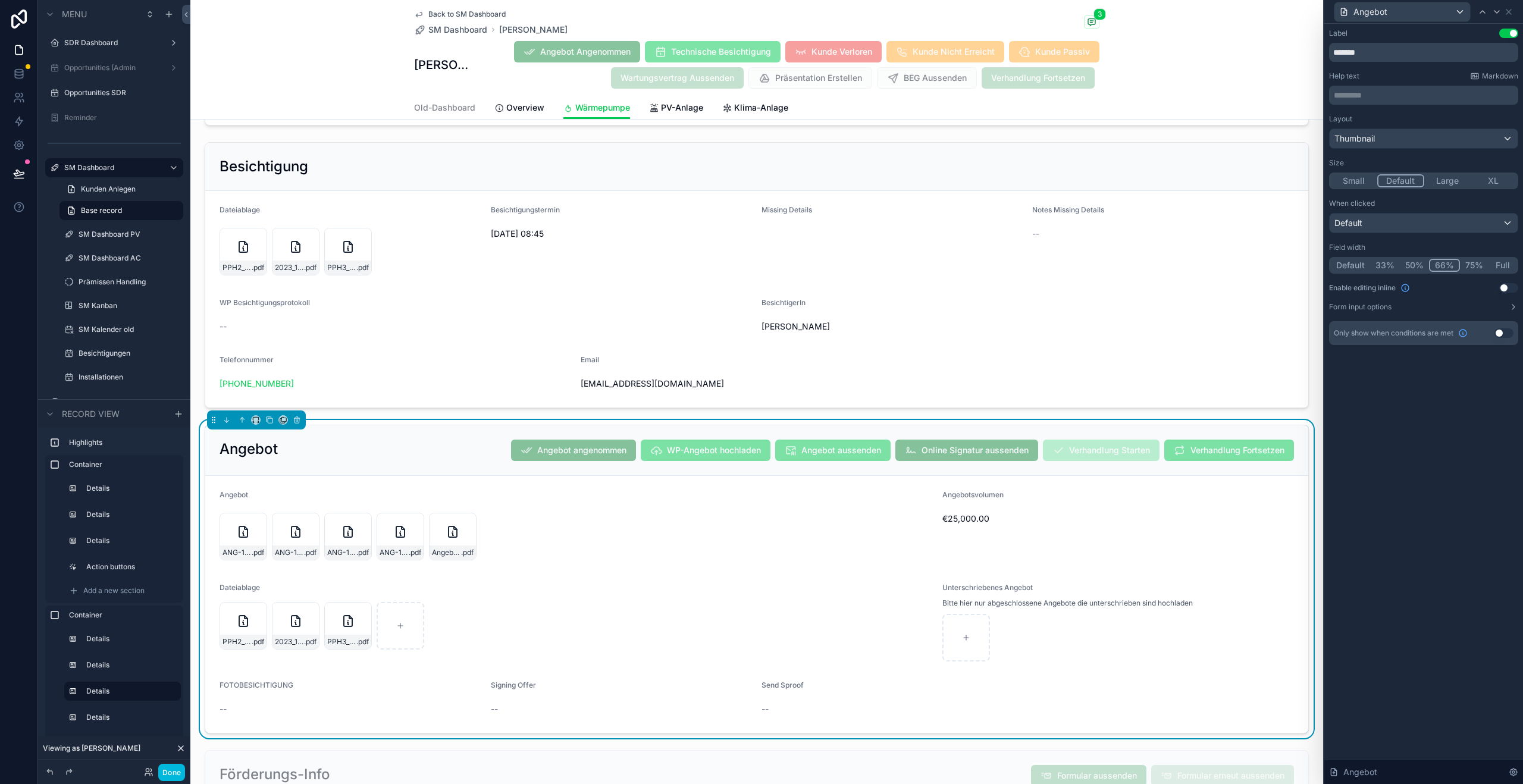
click at [1508, 289] on button "Use setting" at bounding box center [1509, 287] width 19 height 9
